Goal: Task Accomplishment & Management: Complete application form

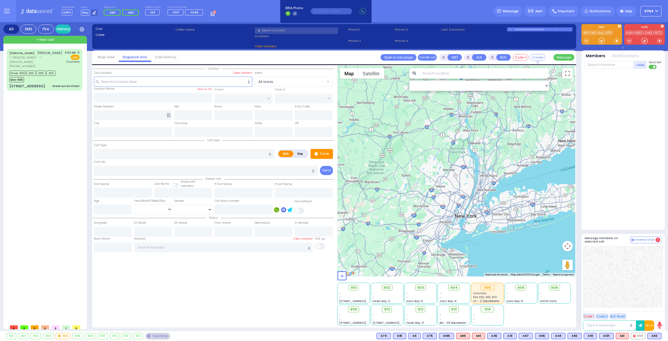
select select
click at [660, 336] on button at bounding box center [660, 336] width 3 height 6
click at [656, 313] on icon at bounding box center [655, 312] width 5 height 5
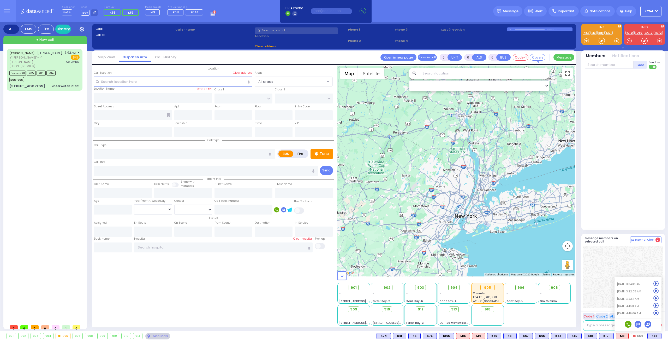
click at [632, 180] on div at bounding box center [623, 149] width 77 height 157
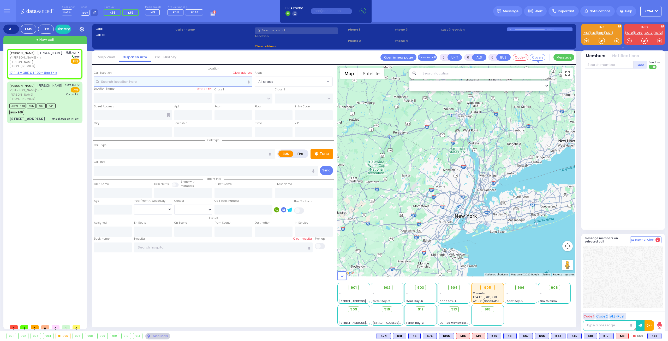
type input "2"
type input "1"
select select
radio input "true"
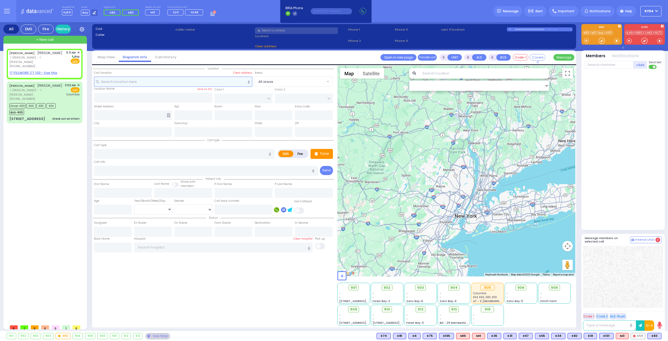
type input "[PERSON_NAME]"
select select
type input "05:11"
select select "Hatzalah Garages"
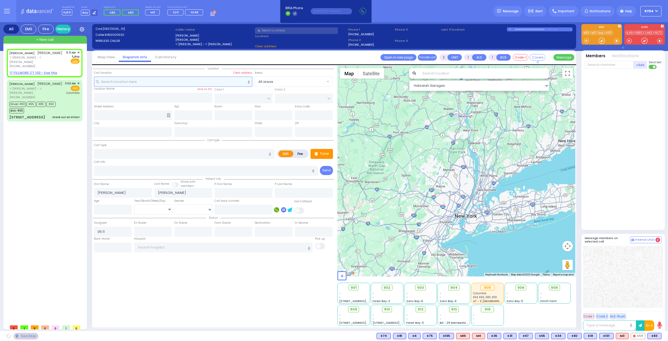
select select
radio input "true"
select select
select select "Hatzalah Garages"
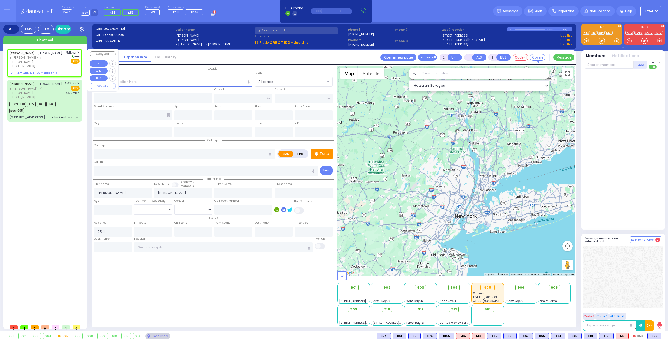
click at [22, 70] on u "17 FILLMORE CT 102 - Use this" at bounding box center [33, 72] width 48 height 4
select select
radio input "true"
select select
select select "Hatzalah Garages"
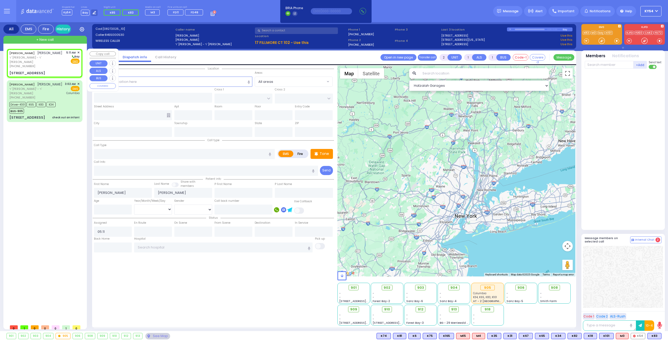
select select
radio input "true"
select select
select select "Hatzalah Garages"
type input "KALEV WAY"
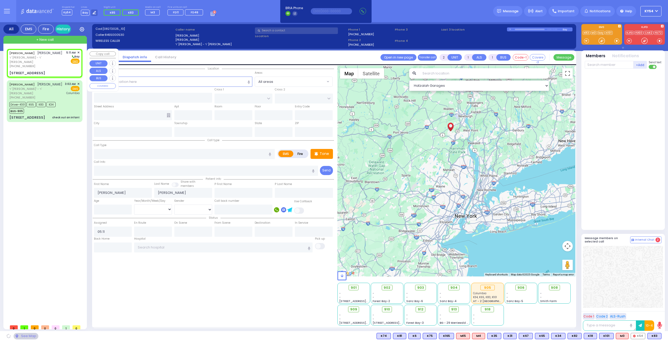
type input "TARNOPOL WAY"
type input "[STREET_ADDRESS]"
type input "102"
type input "[PERSON_NAME]"
type input "[US_STATE]"
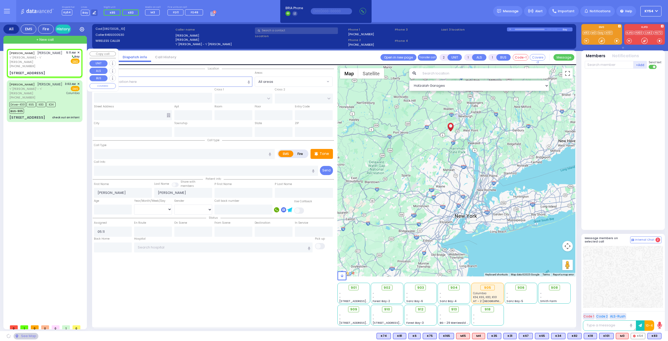
type input "10950"
select select "SECTION 3"
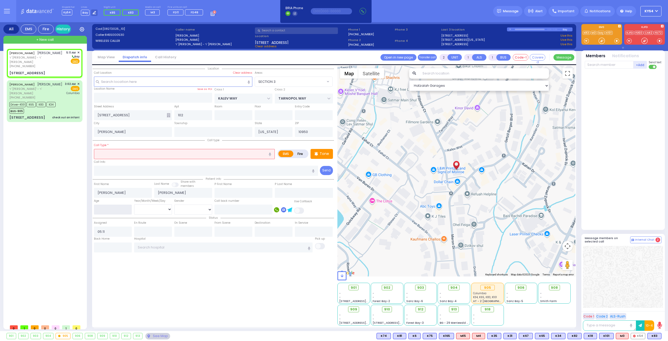
click at [108, 207] on input "number" at bounding box center [113, 209] width 38 height 10
type input "31"
select select
radio input "true"
select select
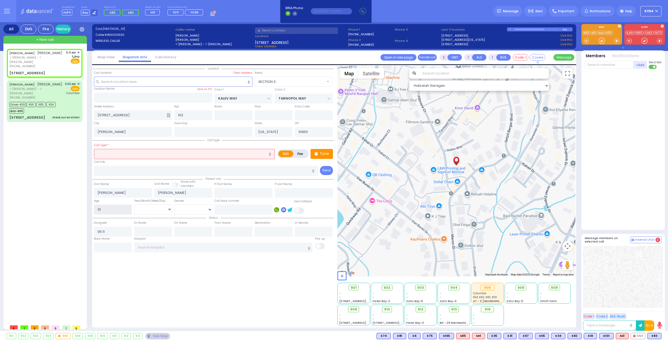
select select "Hatzalah Garages"
select select "SECTION 3"
type input "31"
drag, startPoint x: 152, startPoint y: 152, endPoint x: 163, endPoint y: 162, distance: 15.0
click at [152, 152] on input "text" at bounding box center [184, 154] width 181 height 10
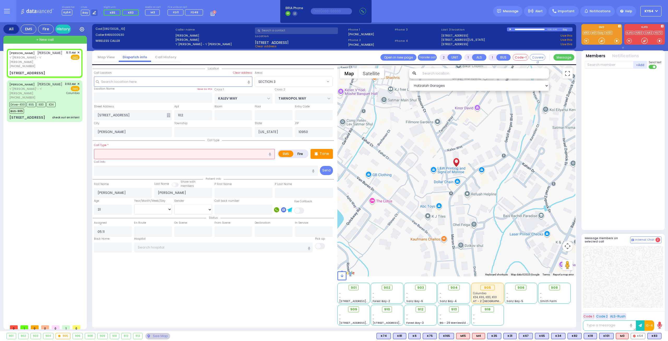
type input "o"
select select
radio input "true"
select select
select select "SECTION 3"
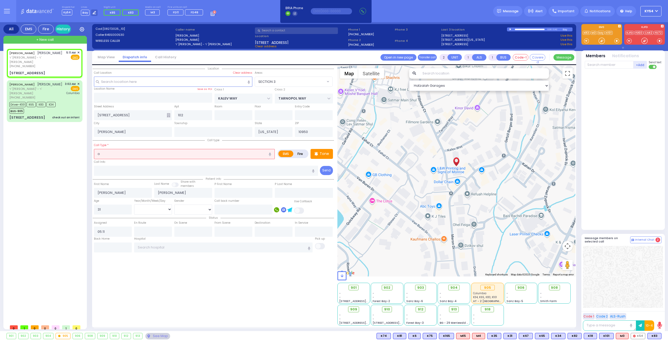
select select "Hatzalah Garages"
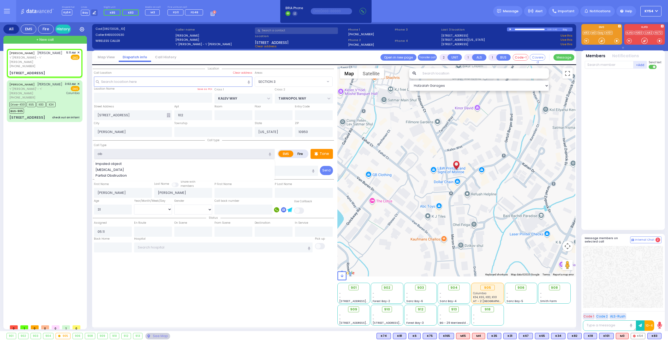
type input "ob"
click at [54, 176] on div "EZRIEL FEKETE עזריאל פעקעטע ר' ברוך מרדכי - ר' יצחק הערש היימאן (845) 500-0530 …" at bounding box center [46, 185] width 78 height 273
select select
radio input "true"
select select
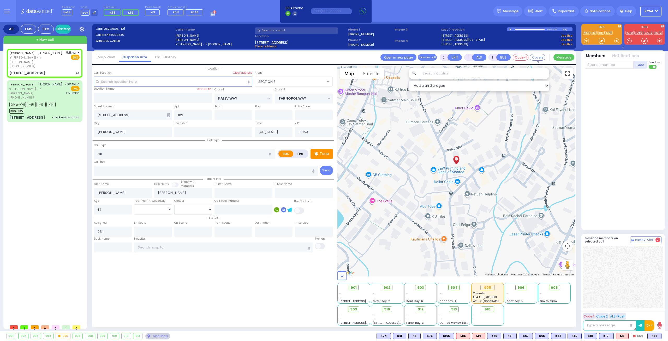
select select "Hatzalah Garages"
select select "SECTION 3"
click at [639, 334] on span "K65" at bounding box center [638, 336] width 14 height 6
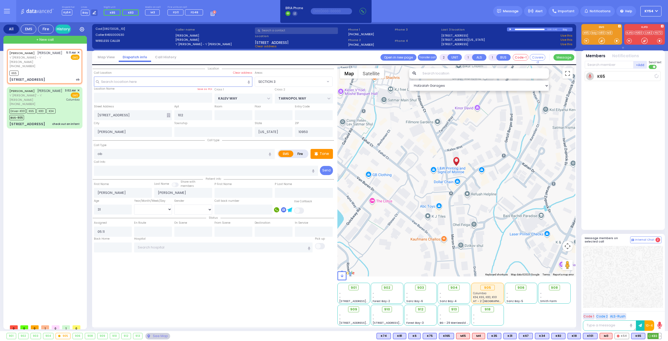
select select
radio input "true"
select select
type input "05:13"
select select "Hatzalah Garages"
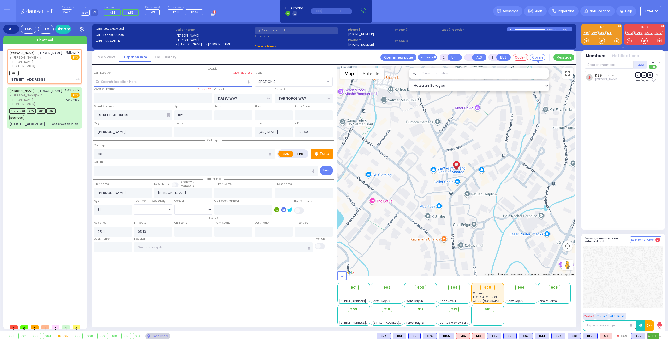
select select "SECTION 3"
click at [654, 333] on span "K83" at bounding box center [655, 336] width 14 height 6
select select
radio input "true"
select select
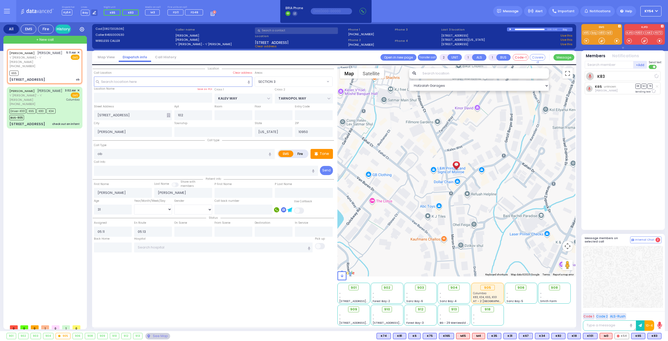
select select "Hatzalah Garages"
select select "SECTION 3"
click at [158, 207] on select "Year Month Week Day" at bounding box center [153, 209] width 38 height 10
select select "Year"
click at [134, 204] on select "Year Month Week Day" at bounding box center [153, 209] width 38 height 10
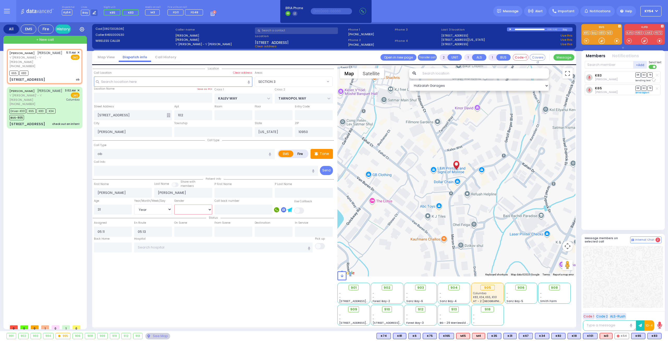
select select
radio input "true"
select select "Year"
click at [185, 207] on select "Male Female" at bounding box center [193, 209] width 38 height 10
select select "Hatzalah Garages"
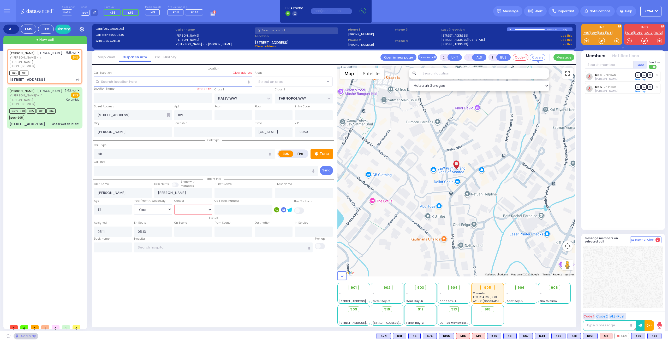
select select "SECTION 3"
select select "[DEMOGRAPHIC_DATA]"
click at [174, 204] on select "Male Female" at bounding box center [193, 209] width 38 height 10
select select
radio input "true"
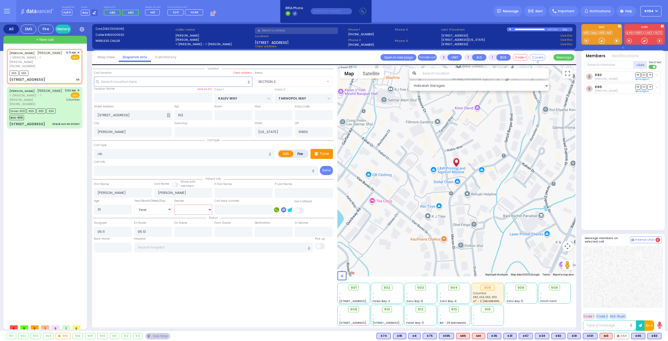
select select "Year"
select select "[DEMOGRAPHIC_DATA]"
select select "SECTION 3"
select select "Hatzalah Garages"
click at [638, 79] on link "Send again" at bounding box center [642, 78] width 14 height 3
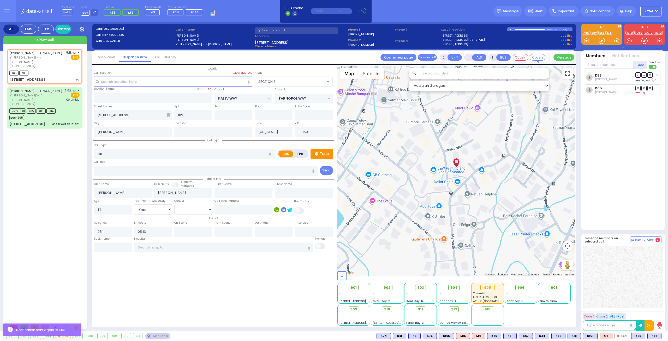
click at [641, 91] on link "Send again" at bounding box center [642, 92] width 14 height 3
click at [593, 62] on input "text" at bounding box center [609, 65] width 49 height 8
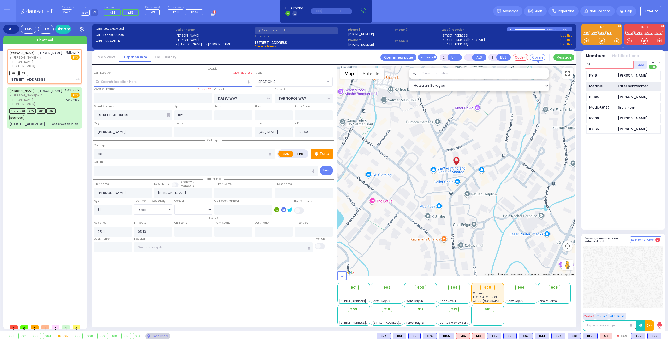
type input "16"
click at [601, 87] on div "Medic16" at bounding box center [602, 85] width 26 height 5
select select
radio input "true"
select select "Year"
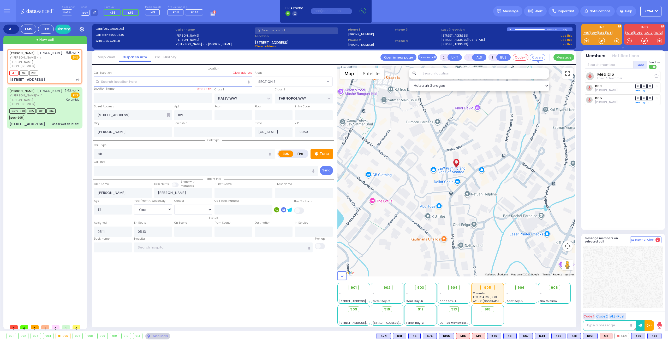
select select "[DEMOGRAPHIC_DATA]"
select select "Hatzalah Garages"
select select "SECTION 3"
click at [596, 63] on input "text" at bounding box center [609, 65] width 49 height 8
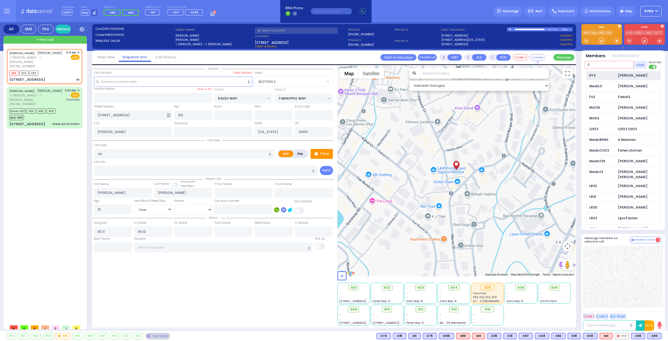
type input "3"
click at [606, 76] on div "KY3" at bounding box center [602, 75] width 26 height 5
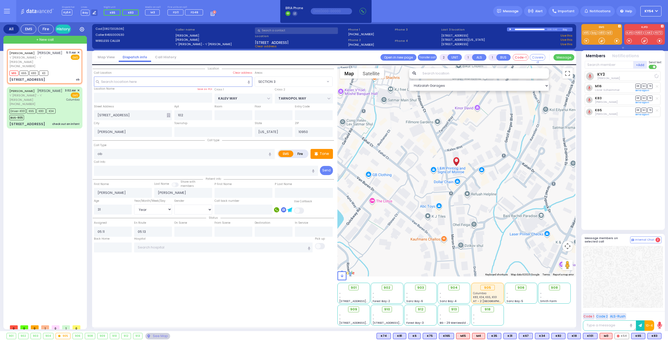
select select
radio input "true"
select select "Year"
select select "[DEMOGRAPHIC_DATA]"
select select "SECTION 3"
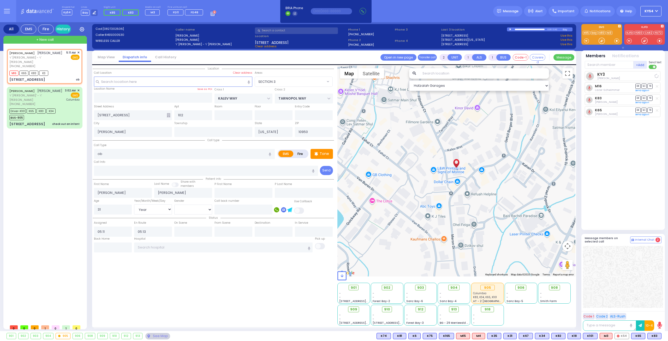
select select "Hatzalah Garages"
click at [424, 286] on span "903" at bounding box center [422, 287] width 7 height 5
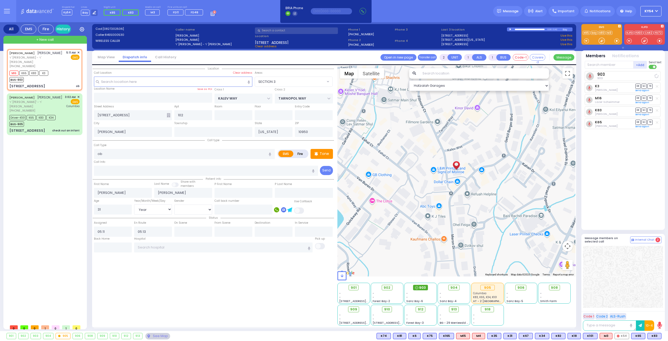
select select
radio input "true"
select select "Year"
select select "[DEMOGRAPHIC_DATA]"
select select "Hatzalah Garages"
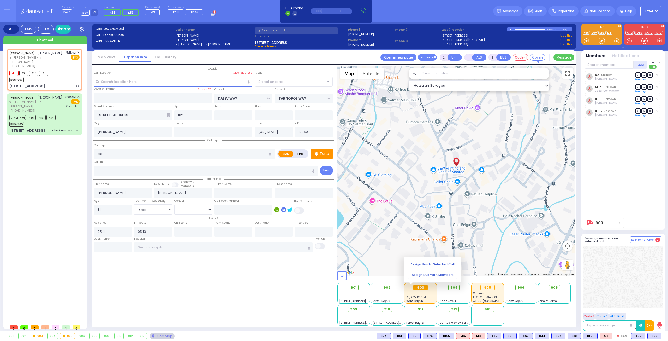
select select "SECTION 3"
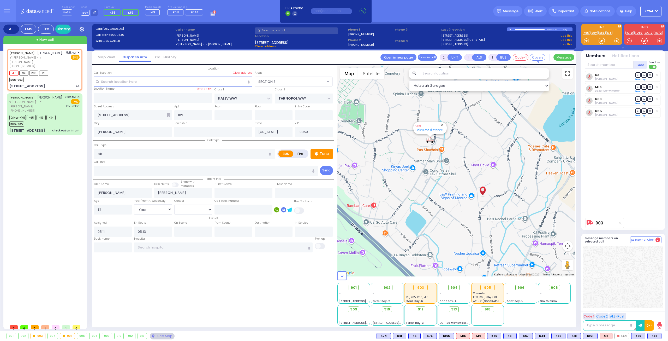
drag, startPoint x: 57, startPoint y: 190, endPoint x: 63, endPoint y: 189, distance: 5.8
click at [56, 189] on div "EZRIEL FEKETE עזריאל פעקעטע ר' ברוך מרדכי - ר' יצחק הערש היימאן (845) 500-0530 …" at bounding box center [46, 185] width 78 height 273
click at [67, 114] on div "Driver-K101 K65 K83 K34 BUS-905" at bounding box center [44, 120] width 70 height 13
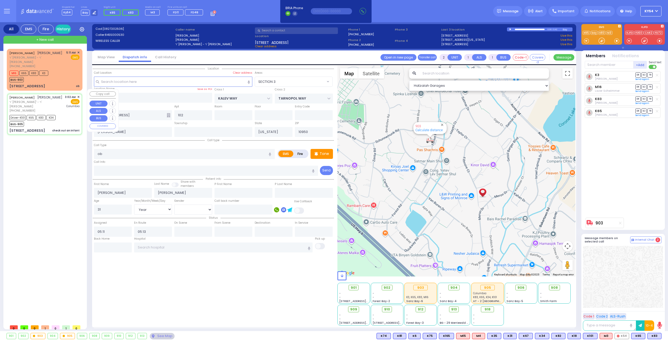
type input "6"
select select
type input "check out an infant"
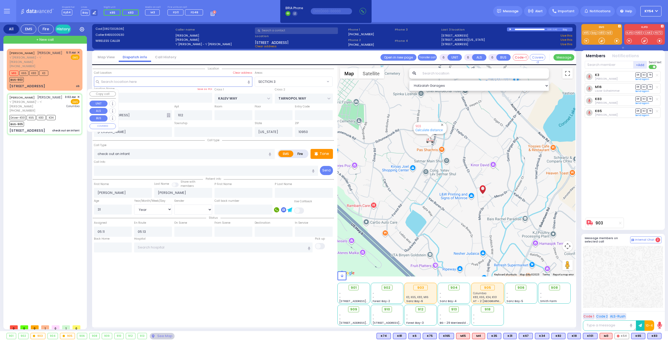
radio input "true"
type input "[PERSON_NAME]"
type input "GRAD"
type input "Lazer"
type input "[PERSON_NAME]"
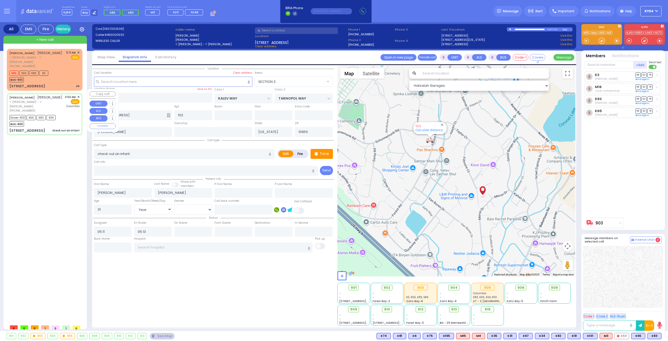
type input "2"
select select "Month"
select select "[DEMOGRAPHIC_DATA]"
type input "03:02"
type input "03:04"
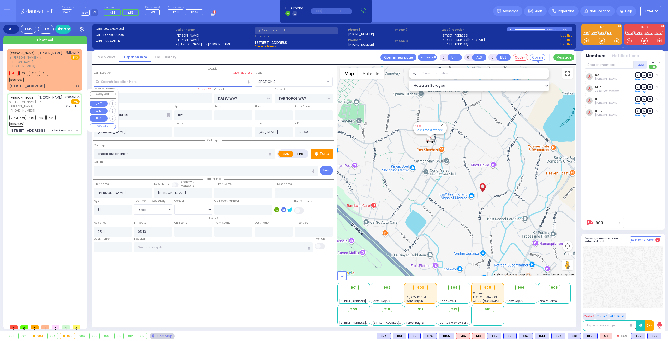
type input "03:06"
type input "03:41"
type input "04:20"
type input "04:45"
type input "[US_STATE][GEOGRAPHIC_DATA]- [GEOGRAPHIC_DATA]"
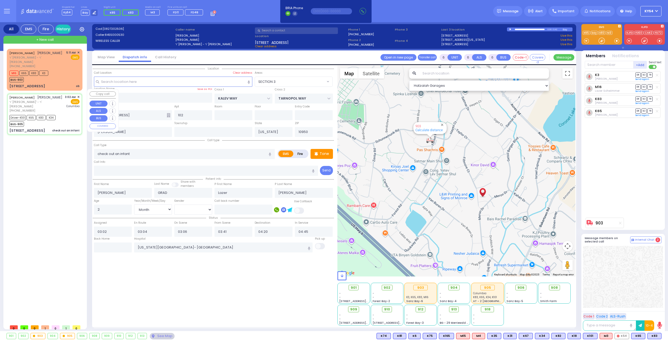
type input "[GEOGRAPHIC_DATA]"
type input "CHEVRON RD"
type input "[STREET_ADDRESS]"
type input "301"
select select "SECTION 5"
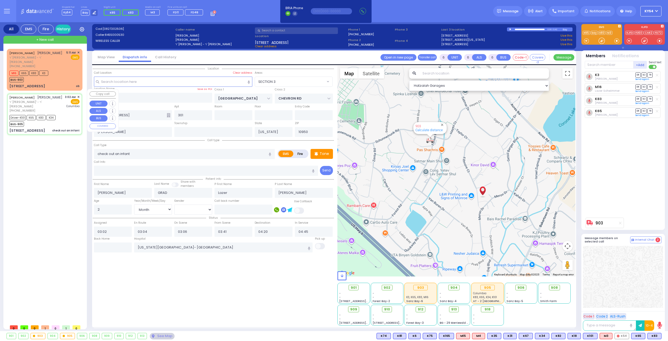
select select "Hatzalah Garages"
click at [67, 114] on div "Driver-K101 K65 K83 K34 BUS-905" at bounding box center [44, 120] width 70 height 13
select select
radio input "true"
select select "Month"
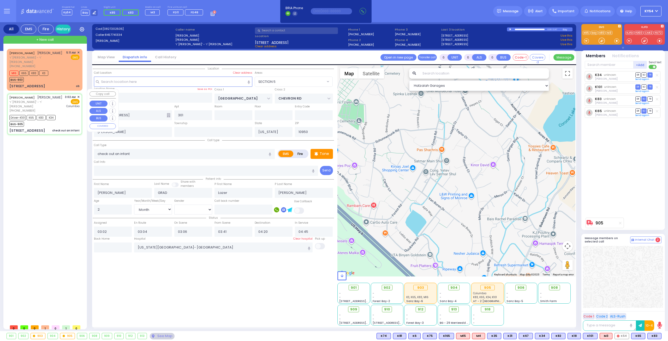
select select "[DEMOGRAPHIC_DATA]"
select select "SECTION 5"
select select "Hatzalah Garages"
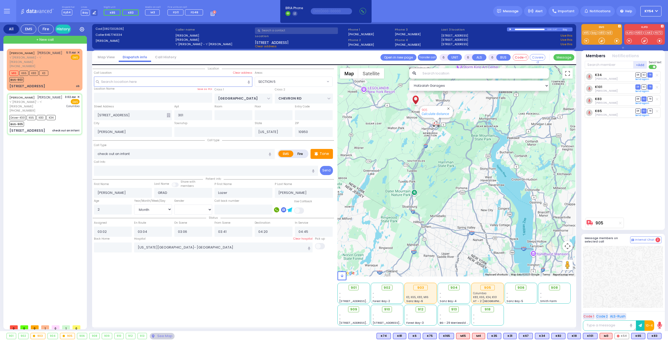
drag, startPoint x: 425, startPoint y: 126, endPoint x: 427, endPoint y: 178, distance: 53.0
click at [432, 182] on div "905 Calculate distance" at bounding box center [456, 170] width 238 height 211
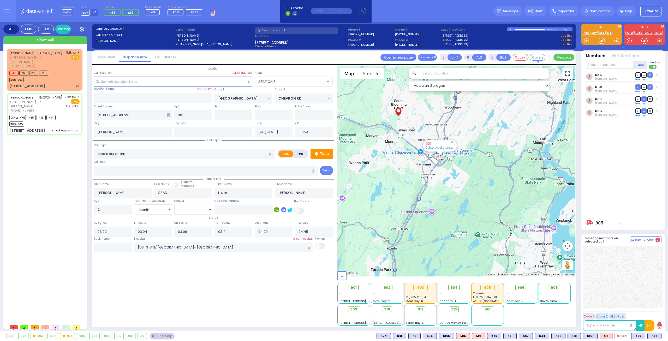
drag, startPoint x: 430, startPoint y: 144, endPoint x: 434, endPoint y: 176, distance: 31.8
click at [424, 183] on div "905 Calculate distance" at bounding box center [456, 170] width 238 height 211
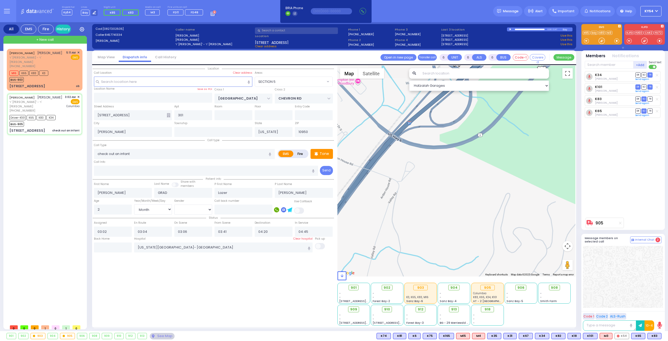
drag, startPoint x: 435, startPoint y: 149, endPoint x: 422, endPoint y: 212, distance: 64.0
click at [422, 211] on div "905 Calculate distance" at bounding box center [456, 170] width 238 height 211
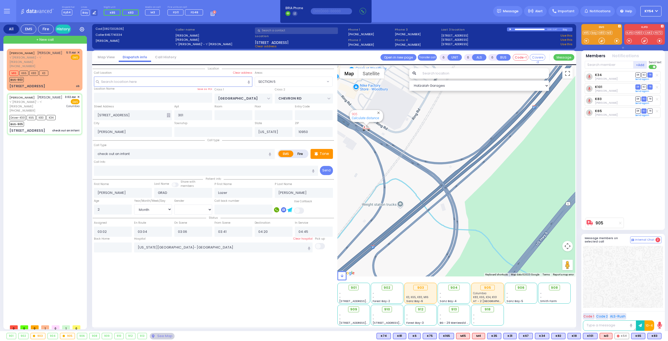
drag, startPoint x: 437, startPoint y: 159, endPoint x: 421, endPoint y: 190, distance: 35.2
click at [427, 195] on div "905 Calculate distance" at bounding box center [456, 170] width 238 height 211
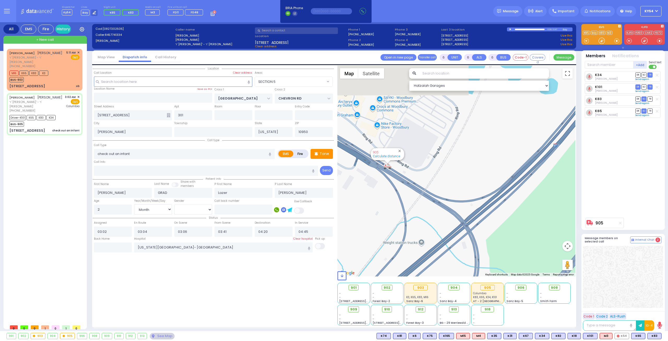
drag, startPoint x: 377, startPoint y: 157, endPoint x: 417, endPoint y: 195, distance: 55.4
click at [416, 196] on div "905 Calculate distance" at bounding box center [456, 170] width 238 height 211
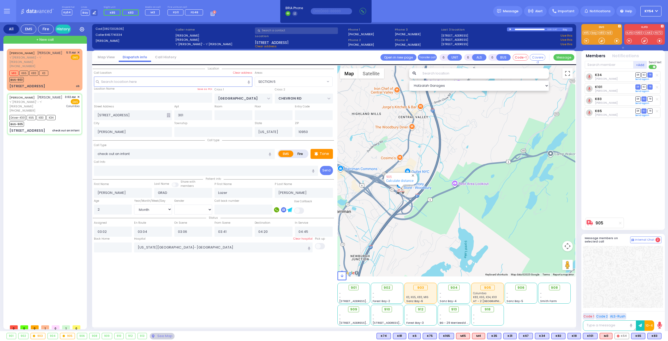
click at [58, 169] on div "EZRIEL FEKETE עזריאל פעקעטע ר' ברוך מרדכי - ר' יצחק הערש היימאן (845) 500-0530 …" at bounding box center [46, 185] width 78 height 273
drag, startPoint x: 63, startPoint y: 69, endPoint x: 65, endPoint y: 67, distance: 2.8
click at [64, 69] on div "M16 K65 K83 K3 BUS-903" at bounding box center [44, 75] width 70 height 13
type input "2"
type input "1"
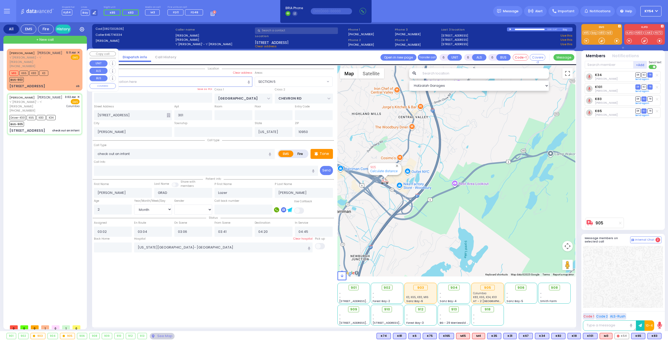
type input "1"
select select
type input "ob"
radio input "true"
type input "[PERSON_NAME]"
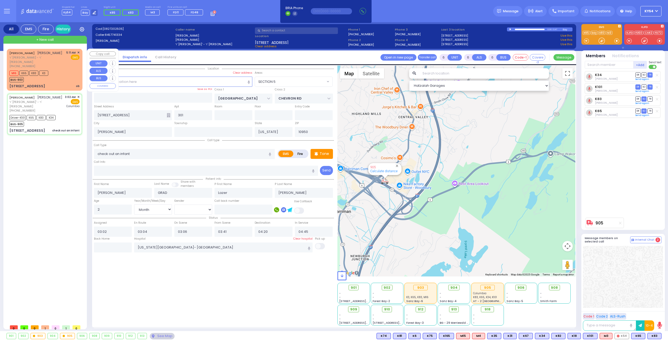
type input "[PERSON_NAME]"
type input "31"
select select "Year"
select select "[DEMOGRAPHIC_DATA]"
type input "05:11"
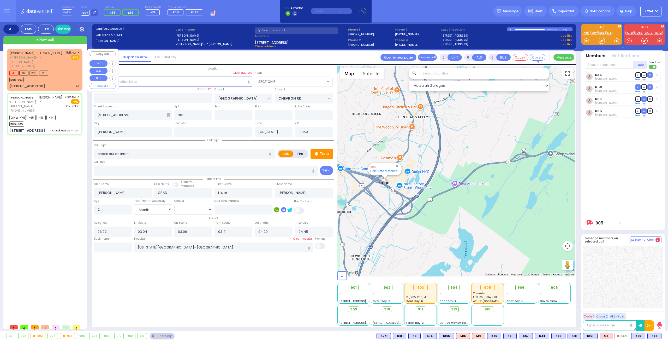
type input "05:13"
select select "Hatzalah Garages"
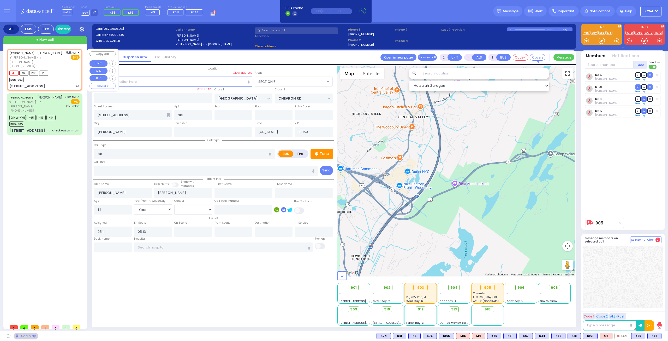
type input "KALEV WAY"
type input "TARNOPOL WAY"
type input "[STREET_ADDRESS]"
type input "102"
select select "SECTION 3"
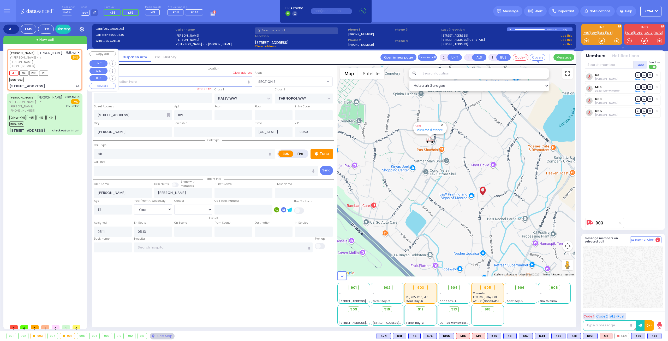
click at [64, 71] on div "M16 K65 K83 K3 BUS-903" at bounding box center [44, 75] width 70 height 13
select select
radio input "true"
select select "Year"
select select "[DEMOGRAPHIC_DATA]"
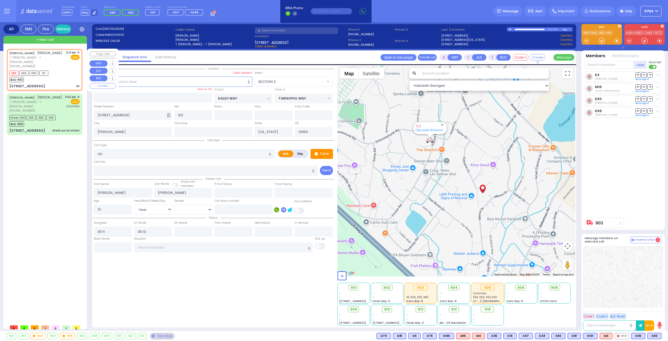
select select "Hatzalah Garages"
select select "SECTION 3"
click at [193, 227] on input "text" at bounding box center [193, 231] width 38 height 10
type input "05:14"
click at [57, 180] on div "EZRIEL FEKETE עזריאל פעקעטע ר' ברוך מרדכי - ר' יצחק הערש היימאן (845) 500-0530 …" at bounding box center [46, 185] width 78 height 273
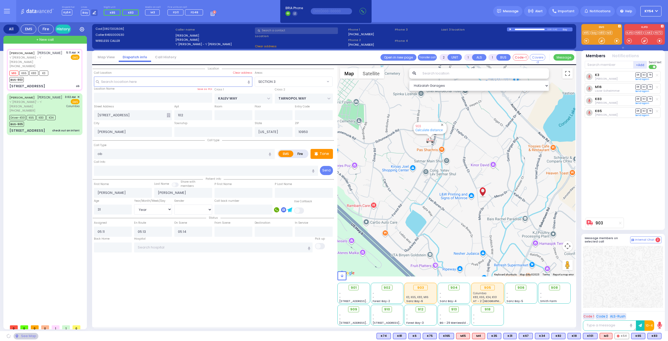
select select
radio input "true"
select select "Year"
select select "[DEMOGRAPHIC_DATA]"
select select "Hatzalah Garages"
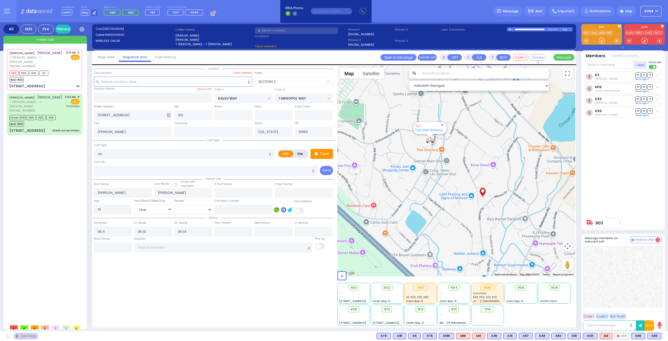
select select "SECTION 3"
click at [591, 337] on span "K101" at bounding box center [590, 336] width 14 height 6
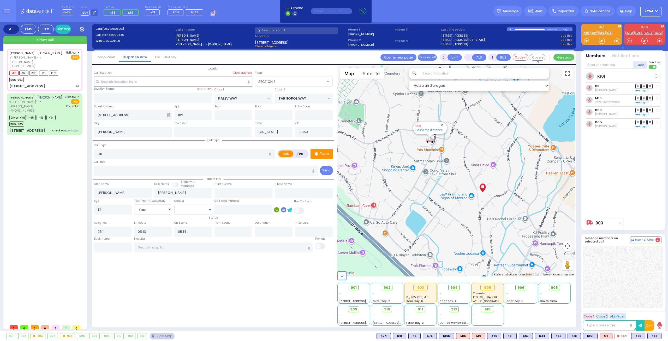
select select
radio input "true"
select select "Year"
select select "[DEMOGRAPHIC_DATA]"
select select "Hatzalah Garages"
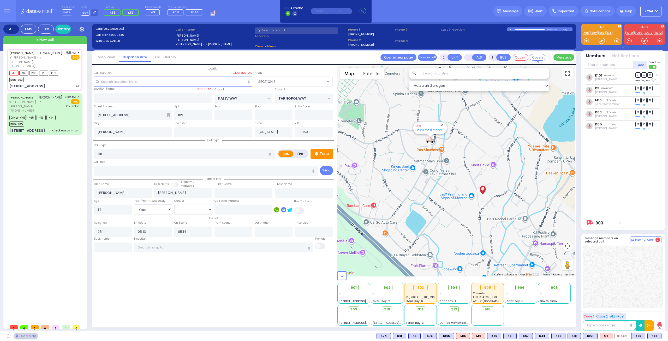
select select "SECTION 3"
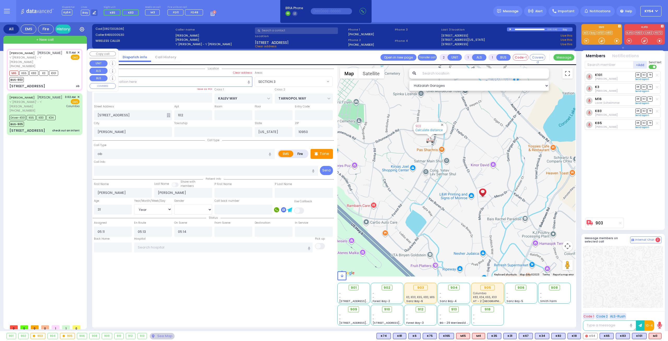
click at [72, 69] on div "M16 K65 K83 K3 K101 BUS-903" at bounding box center [44, 75] width 70 height 13
select select
radio input "true"
select select "Year"
select select "[DEMOGRAPHIC_DATA]"
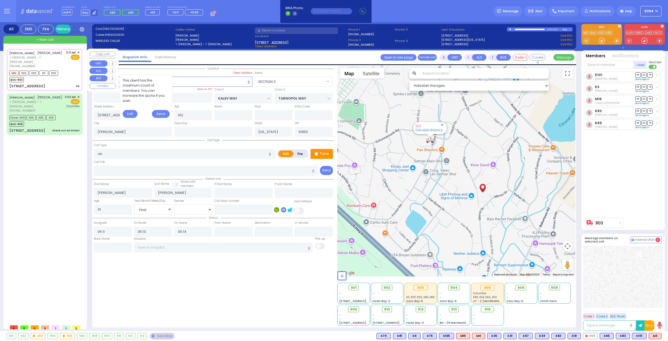
select select "Hatzalah Garages"
select select "SECTION 3"
click at [645, 85] on span "SO" at bounding box center [643, 86] width 5 height 5
select select
radio input "true"
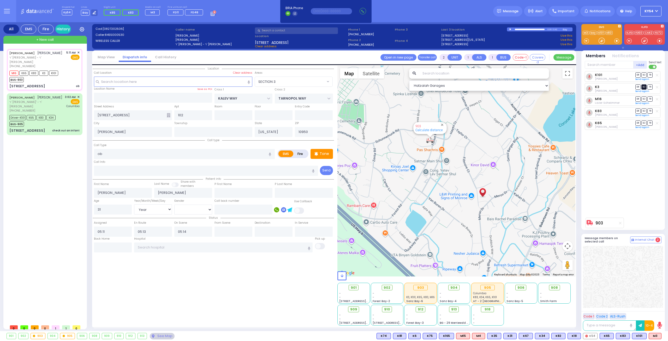
select select "Year"
select select "[DEMOGRAPHIC_DATA]"
select select "Hatzalah Garages"
select select "SECTION 3"
click at [637, 75] on span "DR" at bounding box center [637, 74] width 5 height 5
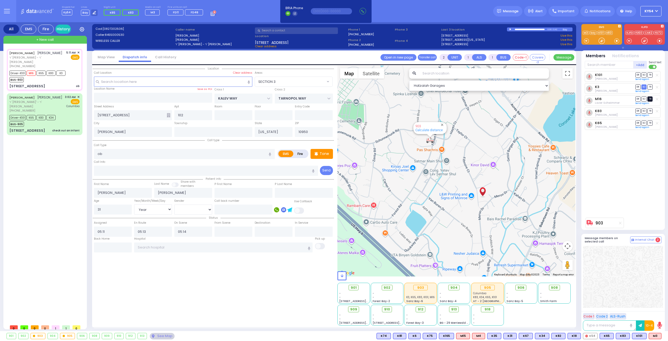
select select
radio input "true"
select select "Year"
select select "[DEMOGRAPHIC_DATA]"
select select "SECTION 3"
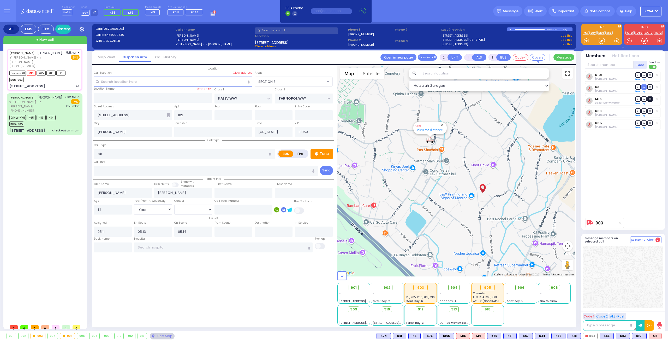
select select "Hatzalah Garages"
click at [651, 97] on span "TR" at bounding box center [649, 98] width 5 height 5
select select
radio input "true"
select select "Year"
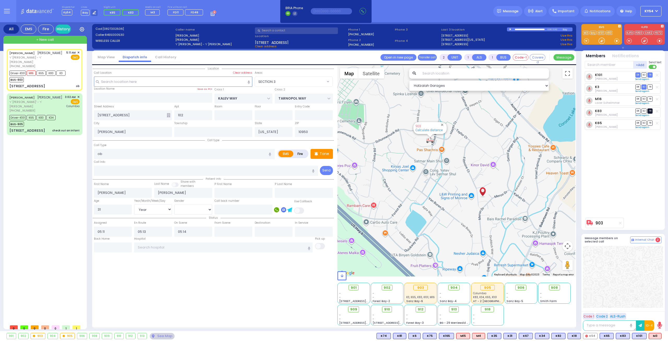
select select "[DEMOGRAPHIC_DATA]"
type input "05:31"
select select "SECTION 3"
select select "Hatzalah Garages"
click at [651, 110] on span "TR" at bounding box center [649, 110] width 5 height 5
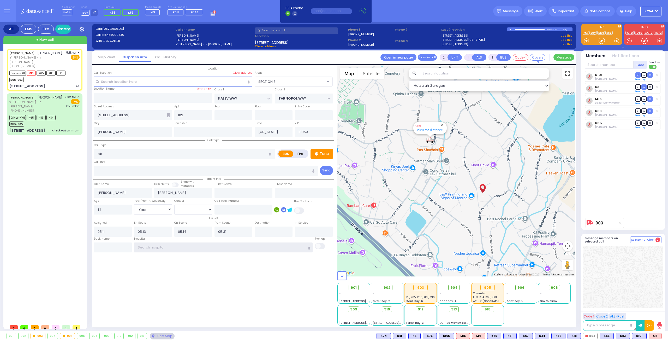
click at [200, 244] on input "text" at bounding box center [223, 247] width 179 height 10
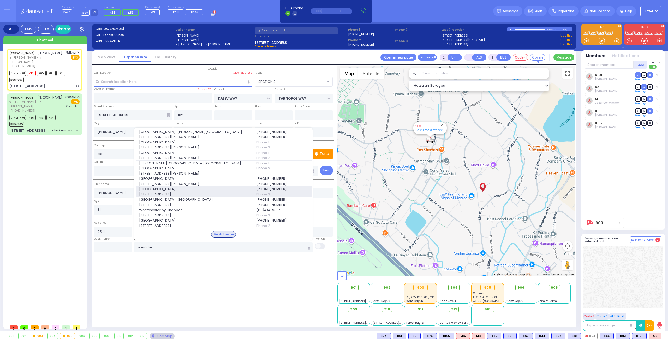
click at [174, 190] on span "Northern Westchester Hospital" at bounding box center [194, 188] width 111 height 5
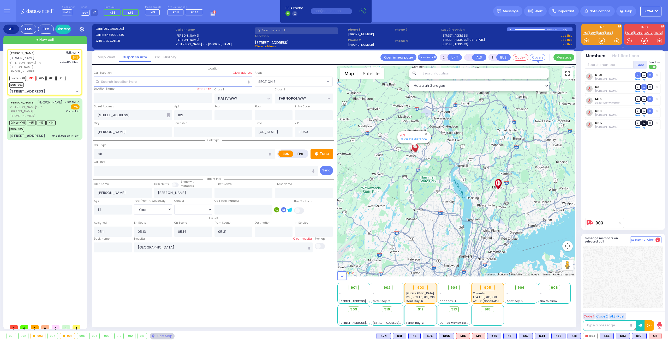
click at [645, 122] on span "SO" at bounding box center [643, 122] width 5 height 5
click at [58, 190] on div "[PERSON_NAME] [PERSON_NAME] ר' [PERSON_NAME] - ר' [PERSON_NAME] [PHONE_NUMBER] …" at bounding box center [46, 185] width 78 height 273
drag, startPoint x: 200, startPoint y: 244, endPoint x: 129, endPoint y: 251, distance: 71.9
click at [125, 245] on div "Back Home Hospital Northern Westchester Hospital Westchester" at bounding box center [213, 244] width 241 height 16
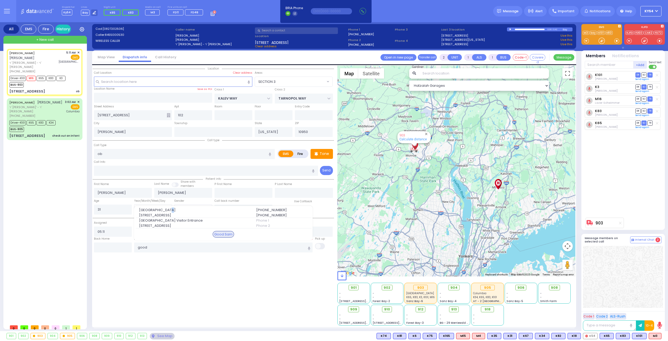
click at [169, 208] on span "[GEOGRAPHIC_DATA]" at bounding box center [194, 209] width 111 height 5
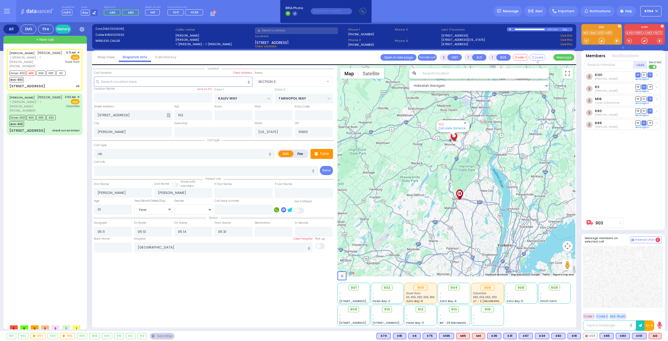
click at [63, 178] on div "[PERSON_NAME] [PERSON_NAME] ר' [PERSON_NAME] - ר' [PERSON_NAME] [PHONE_NUMBER] …" at bounding box center [46, 185] width 78 height 273
click at [51, 210] on div "[PERSON_NAME] [PERSON_NAME] ר' [PERSON_NAME] - ר' [PERSON_NAME] [PHONE_NUMBER] …" at bounding box center [46, 185] width 78 height 273
drag, startPoint x: 39, startPoint y: 162, endPoint x: 39, endPoint y: 159, distance: 2.6
click at [39, 162] on div "[PERSON_NAME] [PERSON_NAME] ר' [PERSON_NAME] - ר' [PERSON_NAME] [PHONE_NUMBER] …" at bounding box center [46, 185] width 78 height 273
click at [50, 76] on div "BUS-903" at bounding box center [37, 79] width 56 height 7
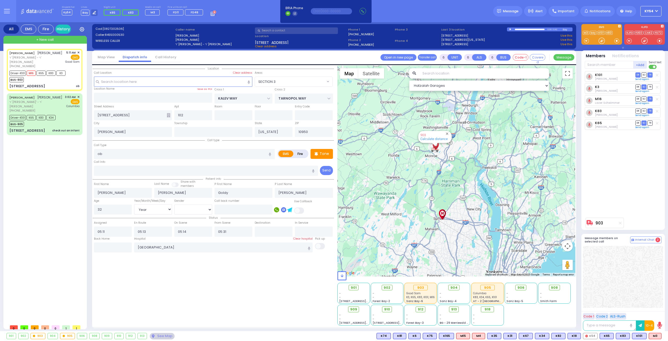
drag, startPoint x: 516, startPoint y: 120, endPoint x: 469, endPoint y: 134, distance: 49.5
click at [469, 134] on div "903 Calculate distance" at bounding box center [456, 170] width 238 height 211
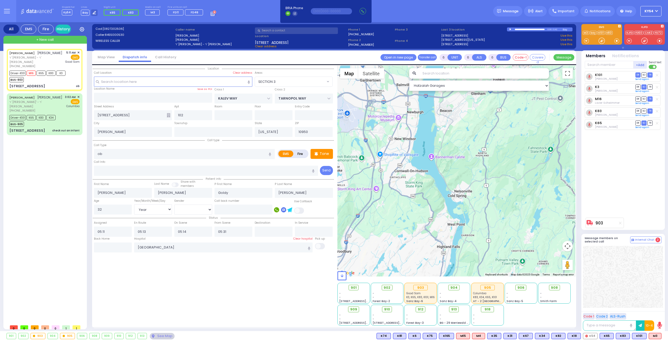
drag, startPoint x: 498, startPoint y: 139, endPoint x: 541, endPoint y: 136, distance: 42.9
click at [541, 136] on div "903 Calculate distance" at bounding box center [456, 170] width 238 height 211
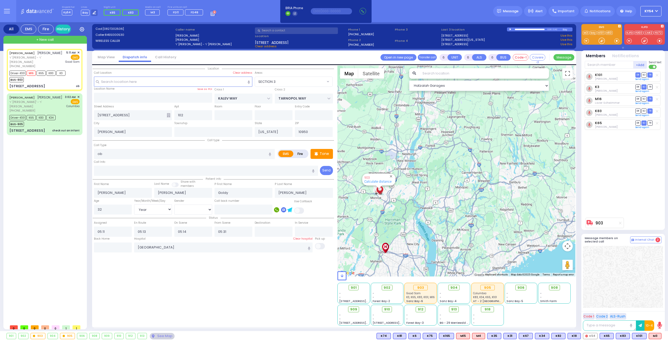
drag, startPoint x: 398, startPoint y: 161, endPoint x: 450, endPoint y: 148, distance: 54.2
click at [450, 148] on div "903 Calculate distance" at bounding box center [456, 170] width 238 height 211
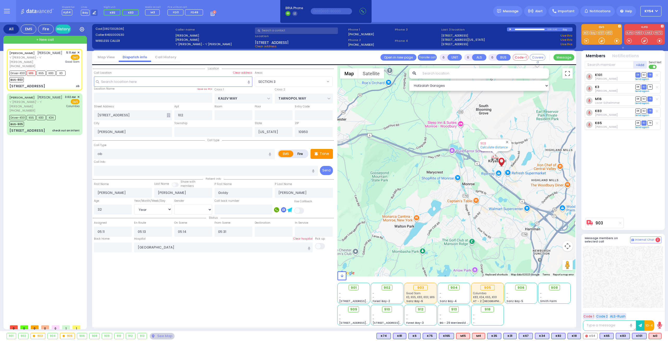
drag, startPoint x: 473, startPoint y: 166, endPoint x: 423, endPoint y: 165, distance: 49.8
click at [423, 165] on div "903 Calculate distance" at bounding box center [456, 170] width 238 height 211
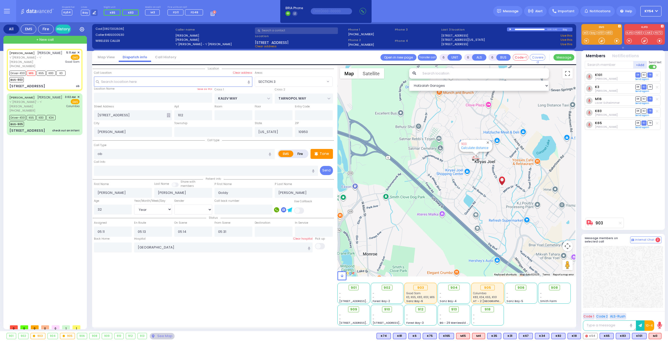
drag, startPoint x: 499, startPoint y: 158, endPoint x: 455, endPoint y: 159, distance: 43.6
click at [455, 159] on div "903 Calculate distance" at bounding box center [456, 170] width 238 height 211
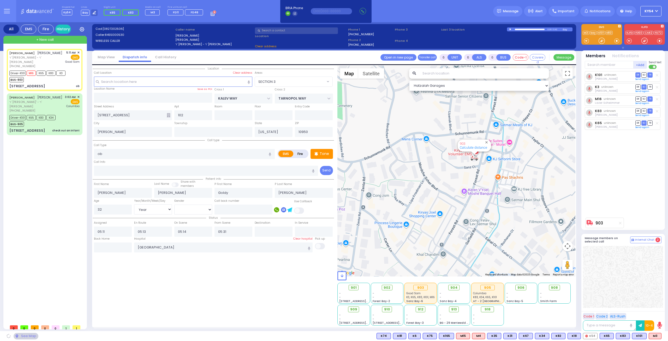
drag, startPoint x: 507, startPoint y: 150, endPoint x: 455, endPoint y: 156, distance: 52.8
click at [455, 156] on div "903 Calculate distance" at bounding box center [456, 170] width 238 height 211
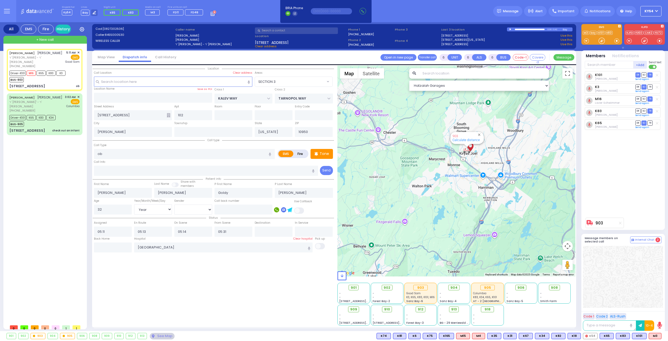
drag, startPoint x: 455, startPoint y: 132, endPoint x: 437, endPoint y: 203, distance: 73.7
click at [435, 210] on div "903 Calculate distance" at bounding box center [456, 170] width 238 height 211
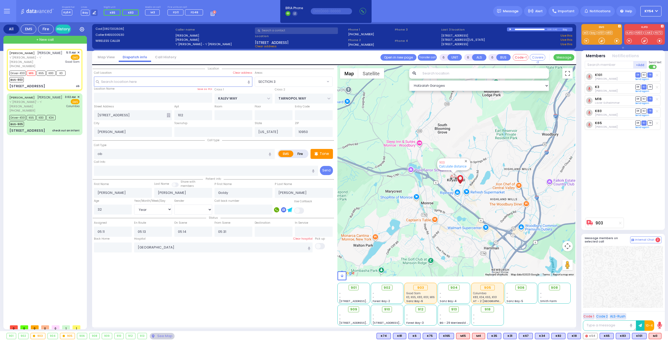
click at [40, 166] on div "[PERSON_NAME] [PERSON_NAME] ר' [PERSON_NAME] - ר' [PERSON_NAME] [PHONE_NUMBER] …" at bounding box center [46, 185] width 78 height 273
drag, startPoint x: 180, startPoint y: 246, endPoint x: 108, endPoint y: 248, distance: 72.0
click at [108, 248] on div "Back Home Hospital [GEOGRAPHIC_DATA] Good [PERSON_NAME]" at bounding box center [213, 244] width 241 height 16
click at [51, 176] on div "[PERSON_NAME] [PERSON_NAME] ר' [PERSON_NAME] - ר' [PERSON_NAME] [PHONE_NUMBER] …" at bounding box center [46, 185] width 78 height 273
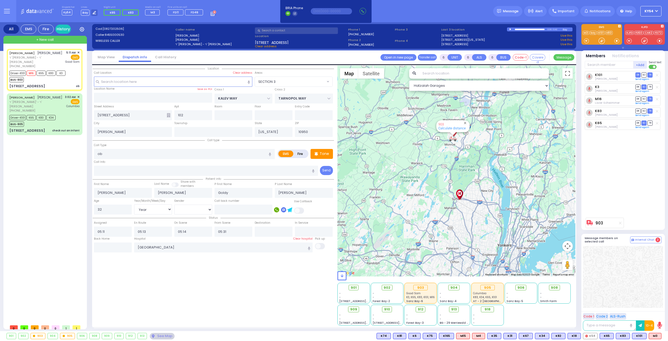
select select "SECTION 3"
select select "Year"
select select "[DEMOGRAPHIC_DATA]"
click at [65, 164] on div "[PERSON_NAME] [PERSON_NAME] ר' [PERSON_NAME] - ר' [PERSON_NAME] [PHONE_NUMBER] …" at bounding box center [46, 185] width 78 height 273
click at [211, 14] on rect at bounding box center [211, 13] width 1 height 1
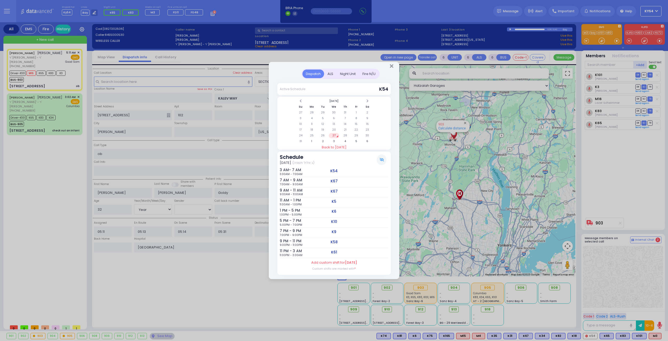
click at [331, 74] on div "ALS" at bounding box center [330, 73] width 13 height 9
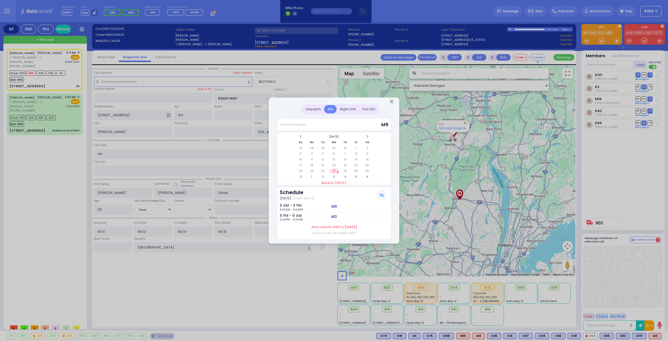
click at [57, 177] on div "Dispatch ALS Night Unit Active Schedule M9" at bounding box center [334, 170] width 668 height 341
click at [390, 101] on icon "Close" at bounding box center [391, 101] width 3 height 5
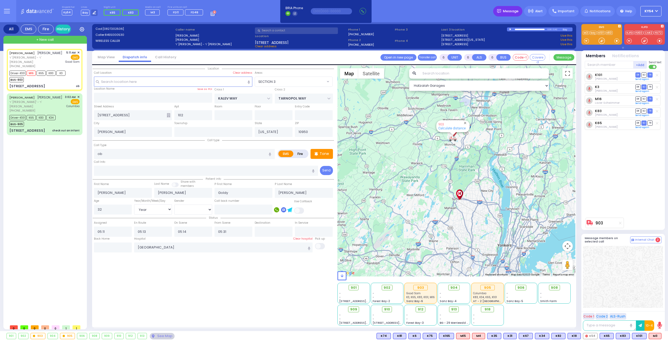
click at [509, 11] on span "Message" at bounding box center [511, 11] width 16 height 5
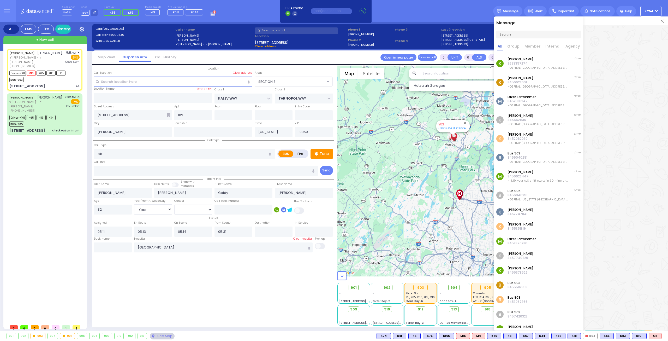
click at [541, 174] on p "[PERSON_NAME]" at bounding box center [538, 172] width 61 height 4
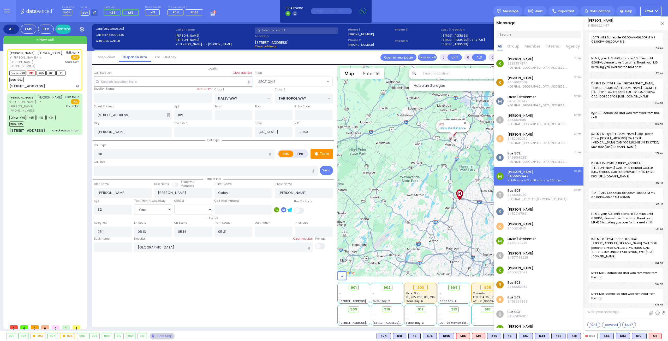
scroll to position [18100, 0]
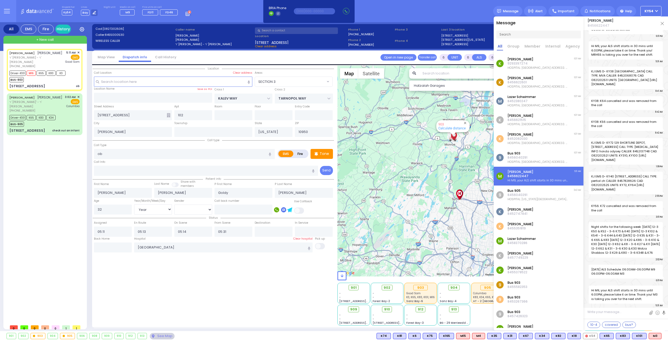
click at [600, 311] on textarea at bounding box center [625, 314] width 85 height 10
type textarea "g"
type textarea "gm"
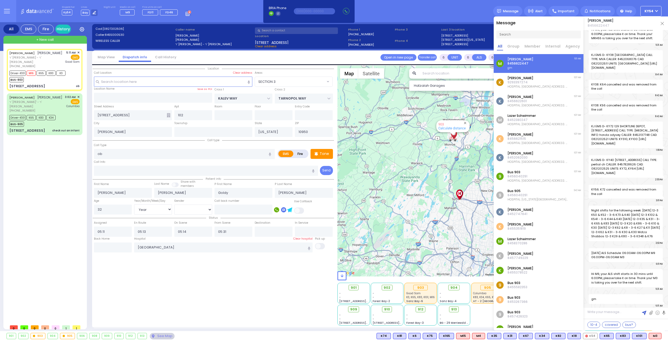
scroll to position [18117, 0]
click at [662, 23] on img at bounding box center [662, 23] width 3 height 3
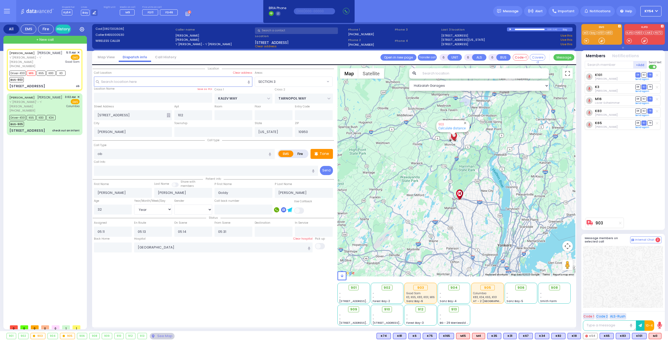
select select
radio input "true"
select select "Year"
select select "[DEMOGRAPHIC_DATA]"
select select "Hatzalah Garages"
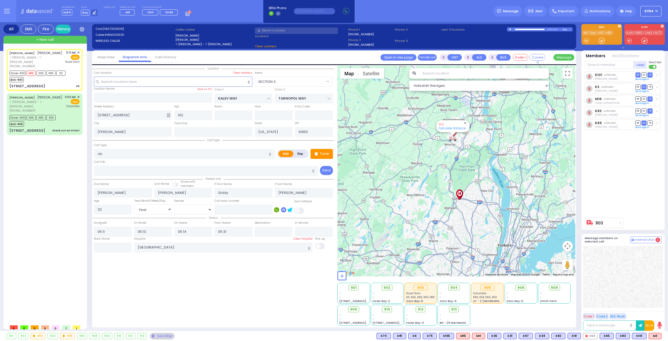
select select "SECTION 3"
select select
radio input "true"
select select "Year"
select select "[DEMOGRAPHIC_DATA]"
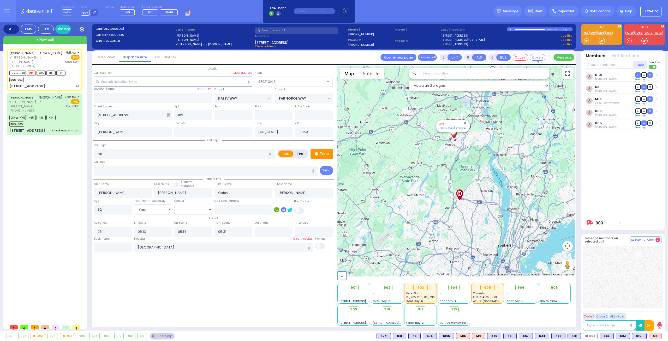
type input "06:01"
select select "Hatzalah Garages"
select select "SECTION 3"
select select
radio input "true"
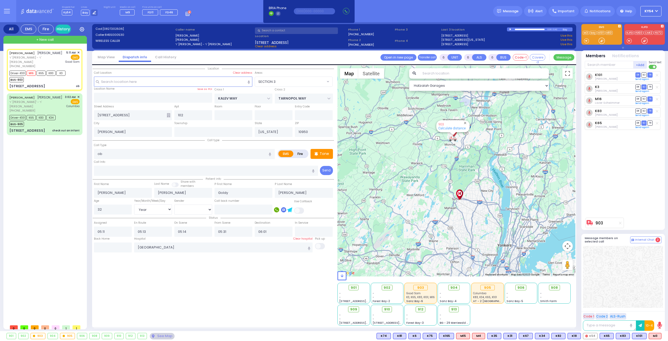
select select "Year"
select select "[DEMOGRAPHIC_DATA]"
select select "Hatzalah Garages"
select select "SECTION 3"
select select
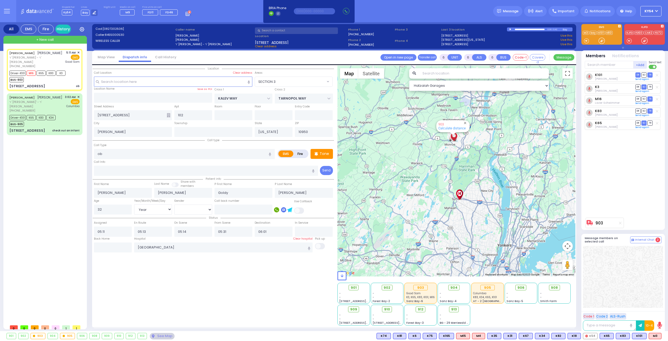
radio input "true"
select select "Year"
select select "[DEMOGRAPHIC_DATA]"
select select "Hatzalah Garages"
select select "SECTION 3"
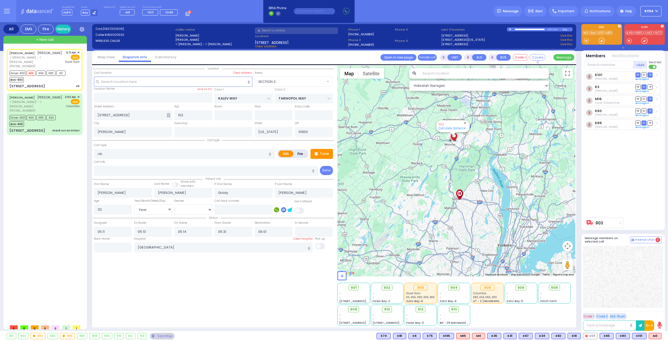
select select
radio input "true"
select select "Year"
select select "[DEMOGRAPHIC_DATA]"
select select "Hatzalah Garages"
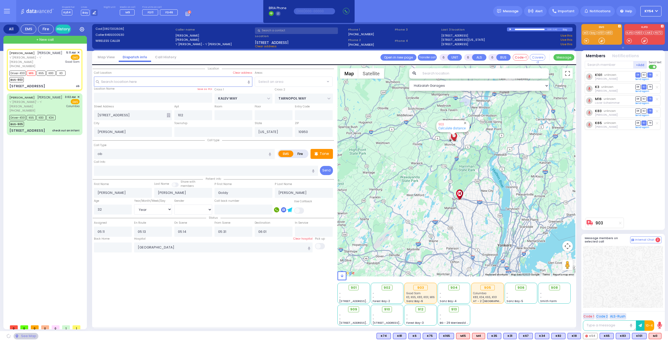
select select "SECTION 3"
select select
radio input "true"
select select "Year"
select select "[DEMOGRAPHIC_DATA]"
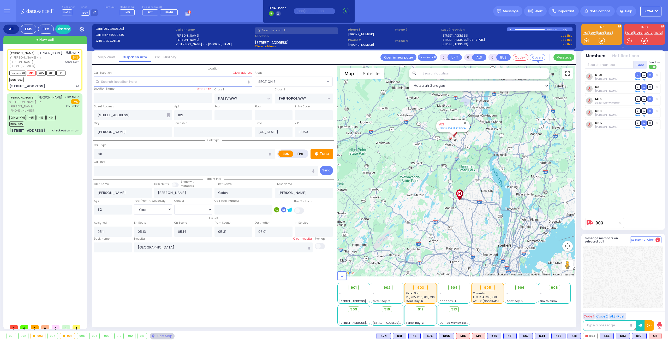
select select "Hatzalah Garages"
select select "SECTION 3"
select select
radio input "true"
select select "Year"
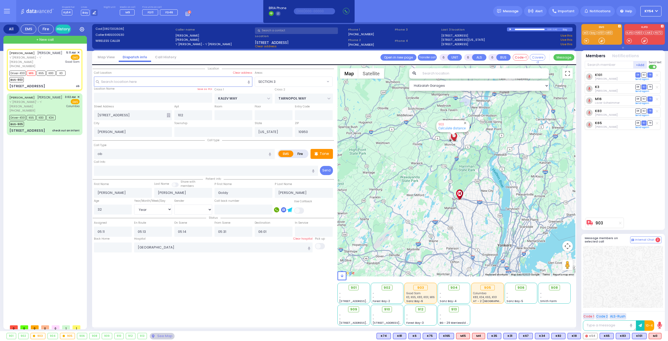
select select "[DEMOGRAPHIC_DATA]"
select select "Hatzalah Garages"
select select
radio input "true"
select select "Year"
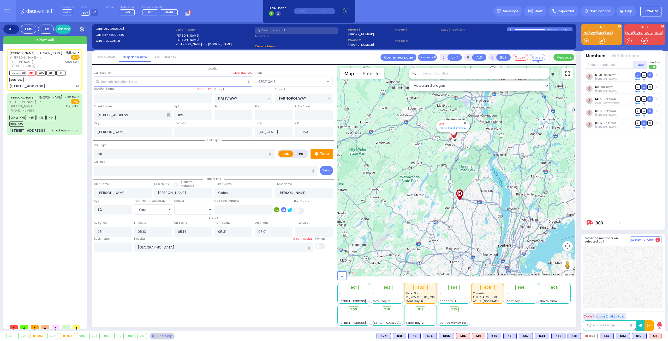
select select "[DEMOGRAPHIC_DATA]"
select select "SECTION 3"
select select "Hatzalah Garages"
select select "SECTION 3"
select select
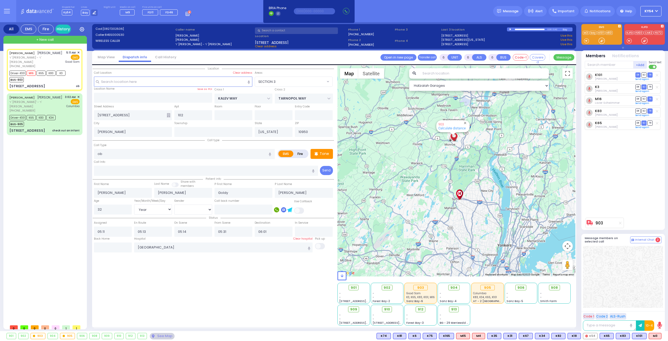
radio input "true"
select select "Year"
select select "[DEMOGRAPHIC_DATA]"
select select "Hatzalah Garages"
select select "SECTION 3"
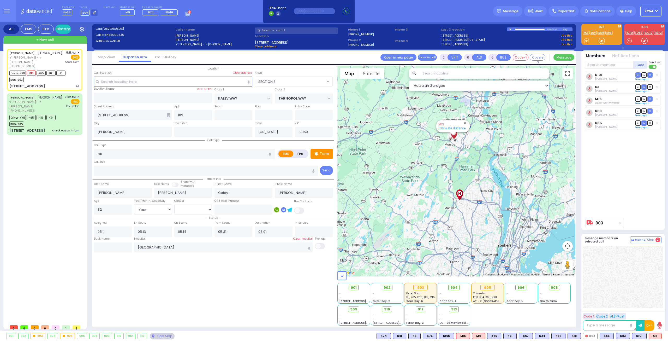
select select
radio input "true"
select select "Year"
select select "[DEMOGRAPHIC_DATA]"
type input "06:09"
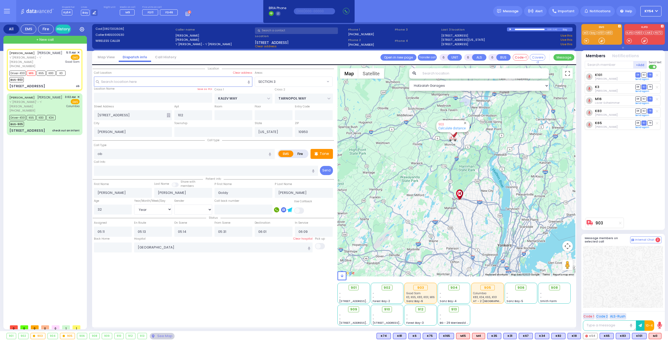
select select "Hatzalah Garages"
select select "SECTION 3"
select select
radio input "true"
select select "Year"
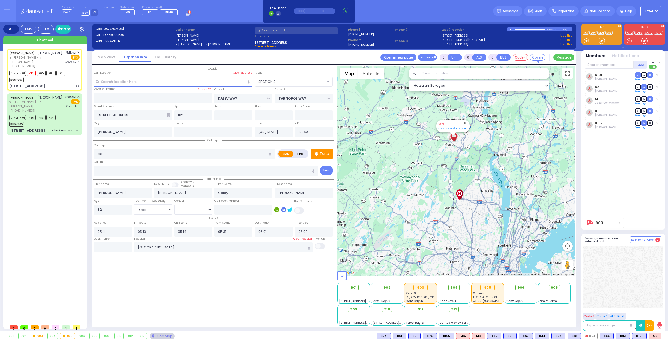
select select "[DEMOGRAPHIC_DATA]"
select select "Hatzalah Garages"
select select "SECTION 3"
select select
radio input "true"
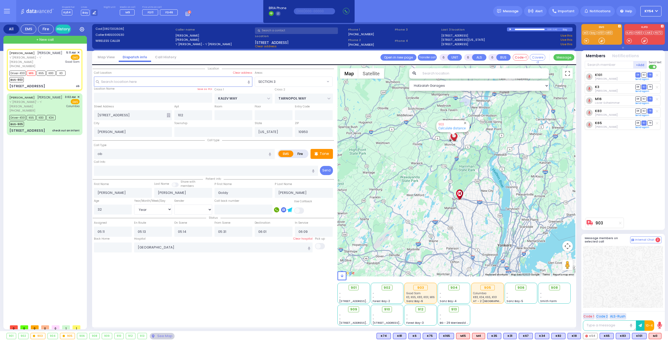
select select "Year"
select select "[DEMOGRAPHIC_DATA]"
select select "SECTION 3"
select select "Hatzalah Garages"
select select
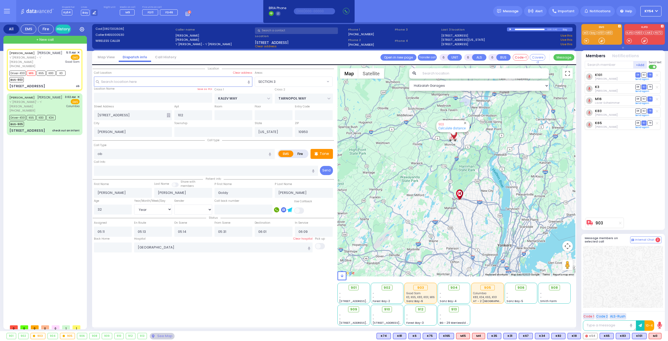
radio input "true"
select select "Year"
select select "[DEMOGRAPHIC_DATA]"
select select "Hatzalah Garages"
select select "SECTION 3"
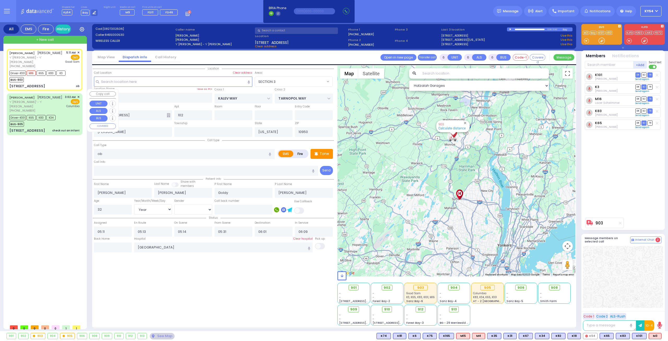
click at [70, 114] on div "Driver-K101 K65 K83 K34 BUS-905" at bounding box center [44, 120] width 70 height 13
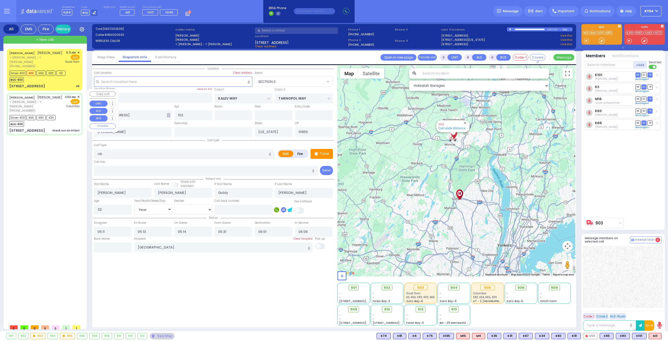
select select
type input "check out an infant"
radio input "true"
type input "[PERSON_NAME]"
type input "GRAD"
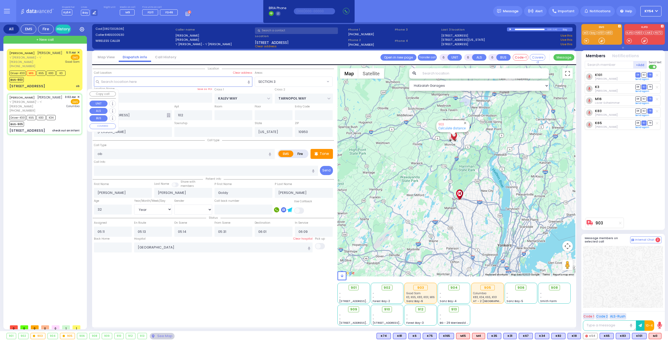
type input "Lazer"
type input "[PERSON_NAME]"
type input "2"
select select "Month"
select select "[DEMOGRAPHIC_DATA]"
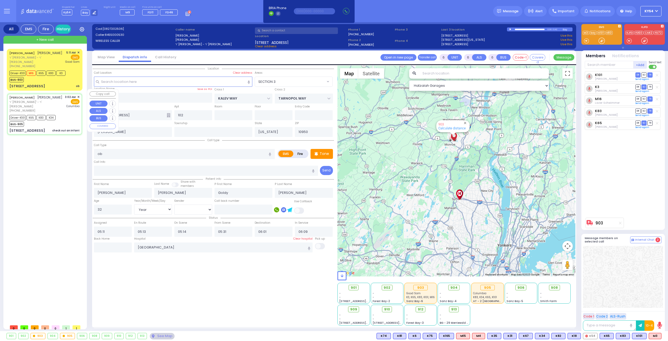
type input "03:02"
type input "03:04"
type input "03:06"
type input "03:41"
type input "04:20"
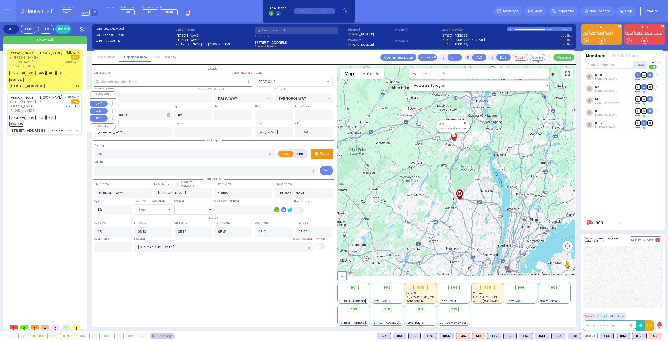
type input "04:45"
type input "[US_STATE][GEOGRAPHIC_DATA]- [GEOGRAPHIC_DATA]"
select select "Hatzalah Garages"
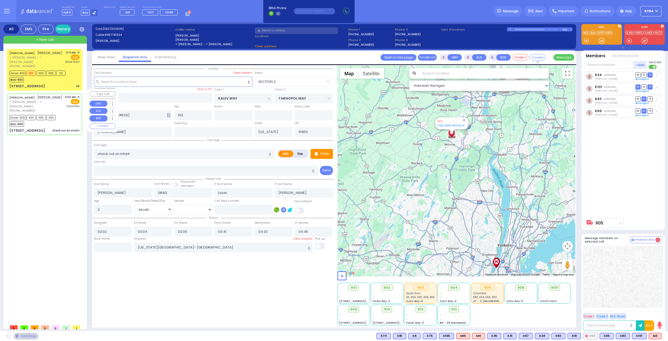
type input "[GEOGRAPHIC_DATA]"
type input "CHEVRON RD"
type input "[STREET_ADDRESS]"
type input "301"
select select "SECTION 5"
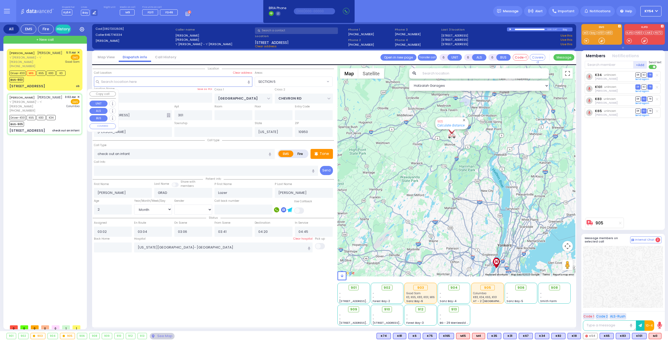
click at [71, 110] on div "[PERSON_NAME] [PERSON_NAME]' - ר' [PERSON_NAME] [PHONE_NUMBER] 3:02 AM ✕ EMS" at bounding box center [45, 114] width 74 height 40
select select
radio input "true"
select select "Month"
select select "[DEMOGRAPHIC_DATA]"
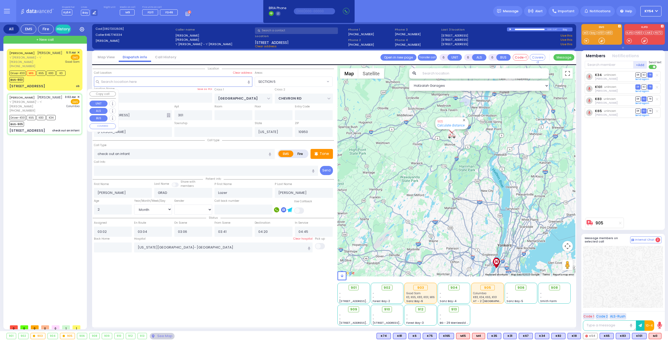
select select "SECTION 5"
select select "Hatzalah Garages"
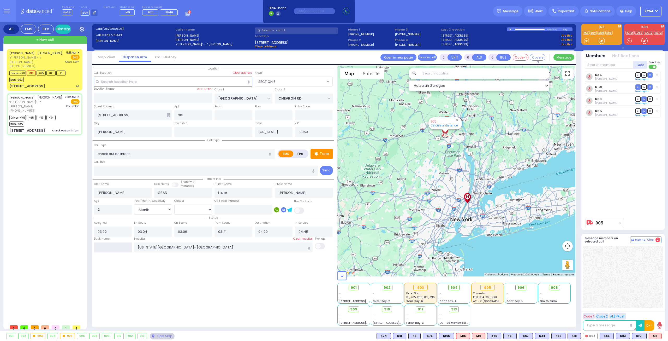
click at [110, 244] on input "text" at bounding box center [113, 247] width 38 height 10
click at [111, 243] on input "text" at bounding box center [113, 247] width 38 height 10
click at [112, 242] on input "text" at bounding box center [113, 247] width 38 height 10
type input "06:24"
select select
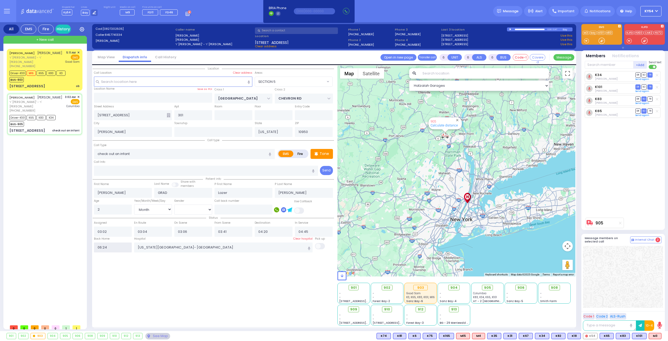
radio input "true"
select select
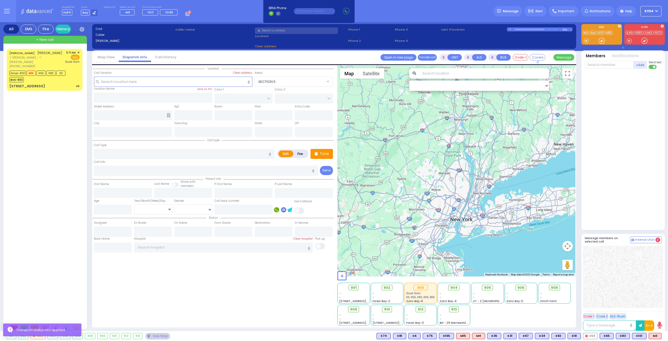
click at [30, 147] on div "[PERSON_NAME] [PERSON_NAME] ר' [PERSON_NAME] - ר' [PERSON_NAME] [PHONE_NUMBER] …" at bounding box center [46, 185] width 78 height 273
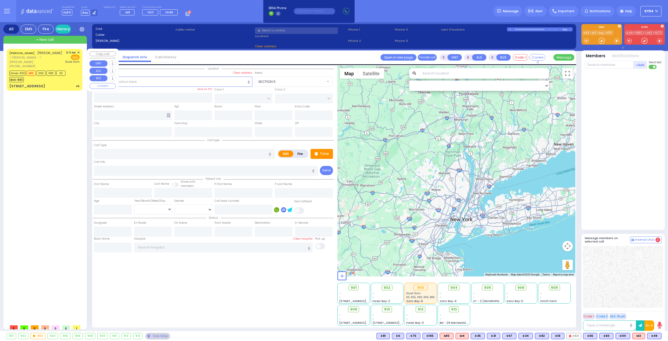
click at [59, 79] on div "[PERSON_NAME] [PERSON_NAME] ר' [PERSON_NAME] - ר' [PERSON_NAME] [PHONE_NUMBER] …" at bounding box center [45, 70] width 74 height 40
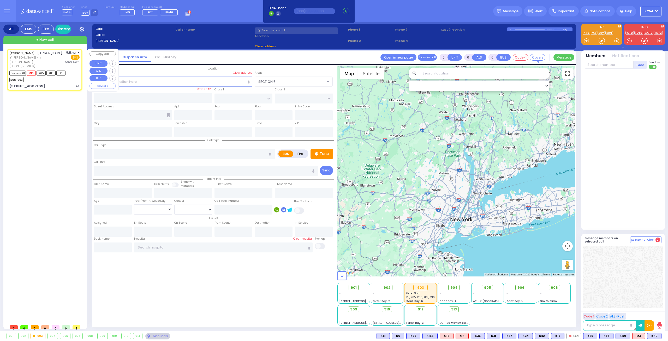
select select
type input "ob"
radio input "true"
type input "[PERSON_NAME]"
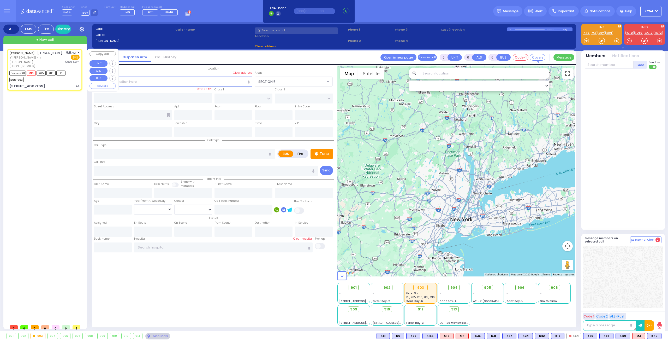
type input "Goldy"
type input "[PERSON_NAME]"
type input "32"
select select "Year"
select select "[DEMOGRAPHIC_DATA]"
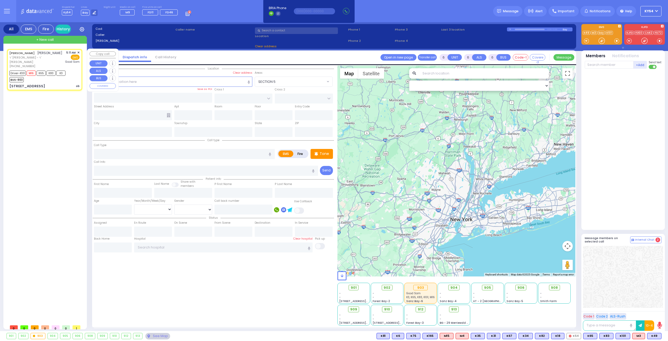
type input "05:11"
type input "05:13"
type input "05:14"
type input "05:31"
type input "06:01"
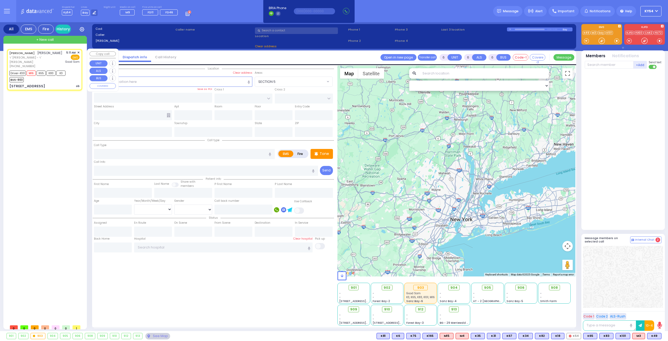
type input "06:09"
type input "[GEOGRAPHIC_DATA]"
type input "KALEV WAY"
type input "TARNOPOL WAY"
type input "[STREET_ADDRESS]"
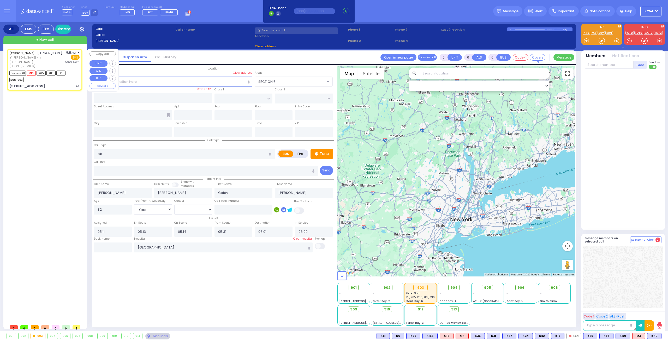
type input "102"
type input "[PERSON_NAME]"
type input "[US_STATE]"
type input "10950"
select select "SECTION 3"
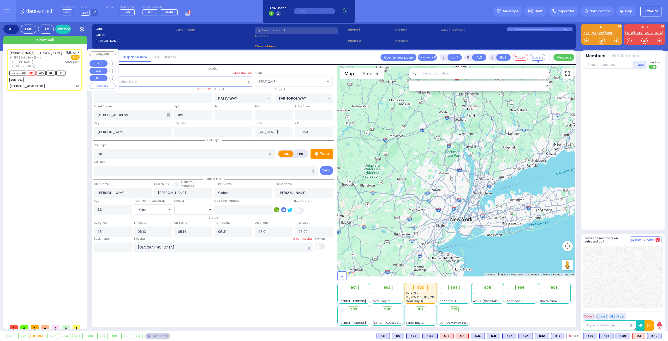
select select "Hatzalah Garages"
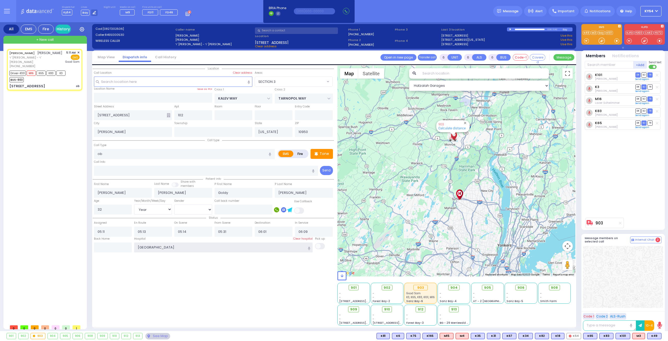
drag, startPoint x: 195, startPoint y: 245, endPoint x: 123, endPoint y: 250, distance: 72.2
click at [121, 248] on div "Back Home Hospital [GEOGRAPHIC_DATA] Good [PERSON_NAME]" at bounding box center [213, 244] width 241 height 16
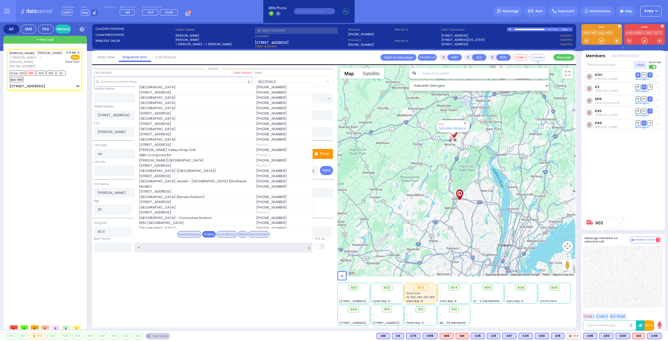
type input "v"
click at [207, 233] on div "Valley" at bounding box center [209, 234] width 14 height 7
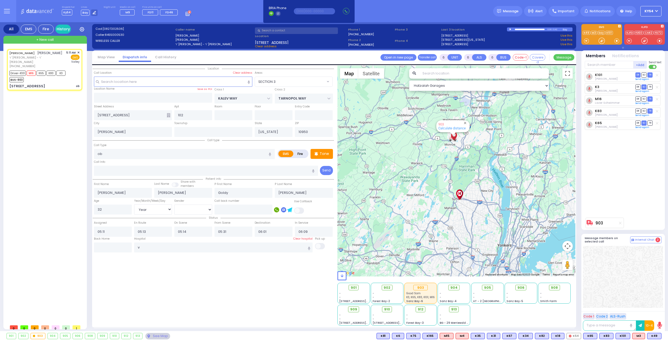
select select
radio input "true"
select select "Year"
select select "[DEMOGRAPHIC_DATA]"
type input "[GEOGRAPHIC_DATA]"
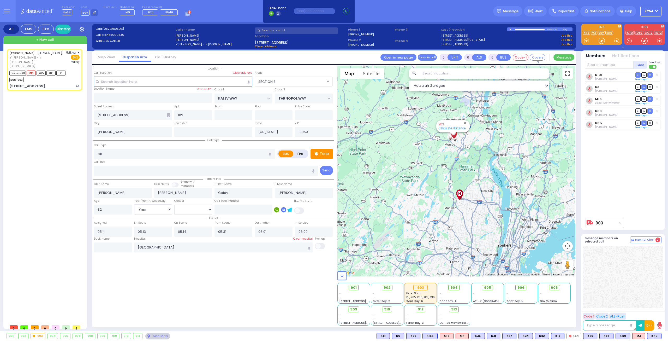
select select "Hatzalah Garages"
select select "SECTION 3"
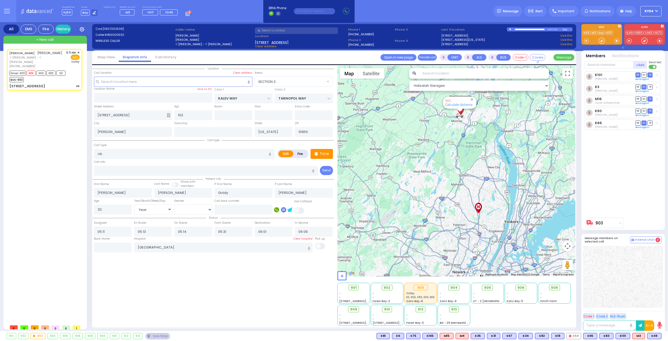
drag, startPoint x: 474, startPoint y: 128, endPoint x: 457, endPoint y: 177, distance: 52.2
click at [460, 177] on div "903 Calculate distance" at bounding box center [456, 170] width 238 height 211
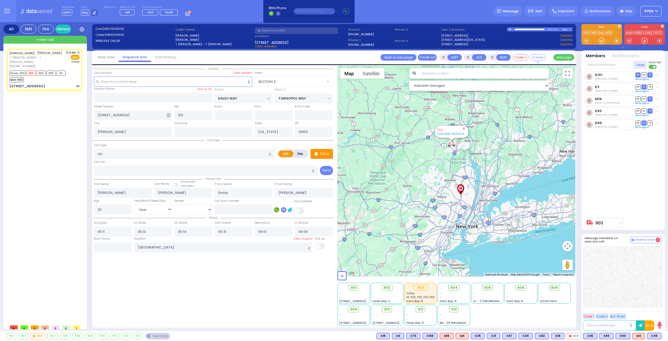
click at [41, 163] on div "[PERSON_NAME] [PERSON_NAME] ר' [PERSON_NAME] - ר' [PERSON_NAME] [PHONE_NUMBER] …" at bounding box center [46, 185] width 78 height 273
click at [50, 76] on div "BUS-903" at bounding box center [37, 79] width 56 height 7
select select
radio input "true"
select select "Year"
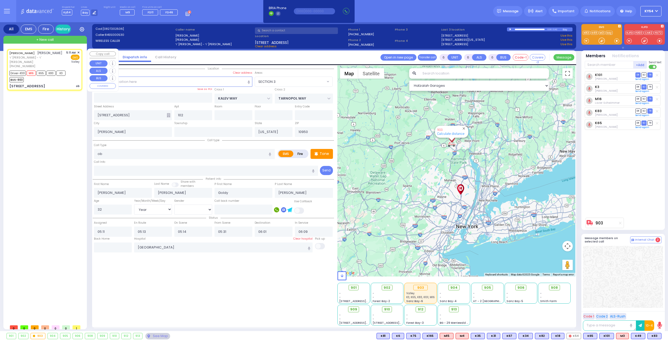
select select "[DEMOGRAPHIC_DATA]"
select select "Hatzalah Garages"
select select "SECTION 3"
click at [121, 246] on input "text" at bounding box center [113, 247] width 38 height 10
click at [121, 245] on input "text" at bounding box center [113, 247] width 38 height 10
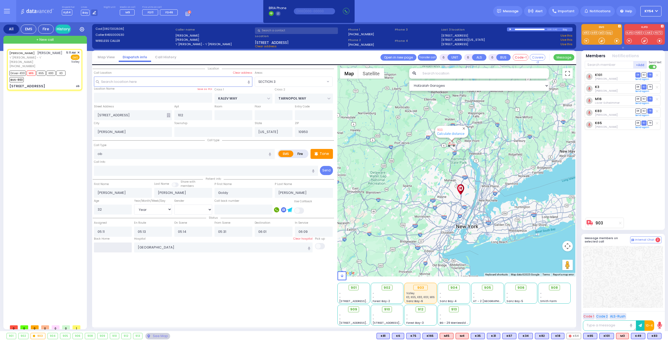
click at [121, 245] on input "text" at bounding box center [113, 247] width 38 height 10
type input "06:45"
click at [122, 243] on input "06:45" at bounding box center [113, 247] width 38 height 10
click at [50, 165] on div "[PERSON_NAME] [PERSON_NAME] ר' [PERSON_NAME] - ר' [PERSON_NAME] [PHONE_NUMBER] …" at bounding box center [46, 185] width 78 height 273
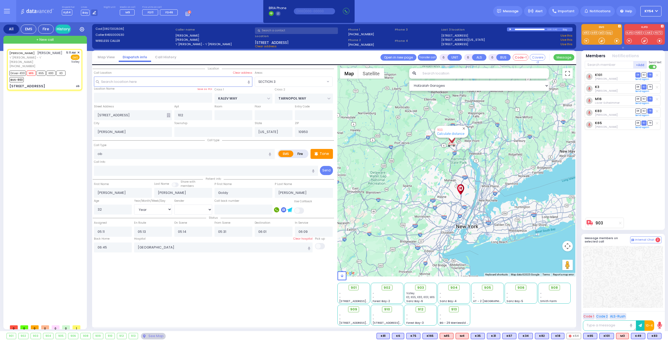
select select
radio input "true"
select select
